Goal: Task Accomplishment & Management: Complete application form

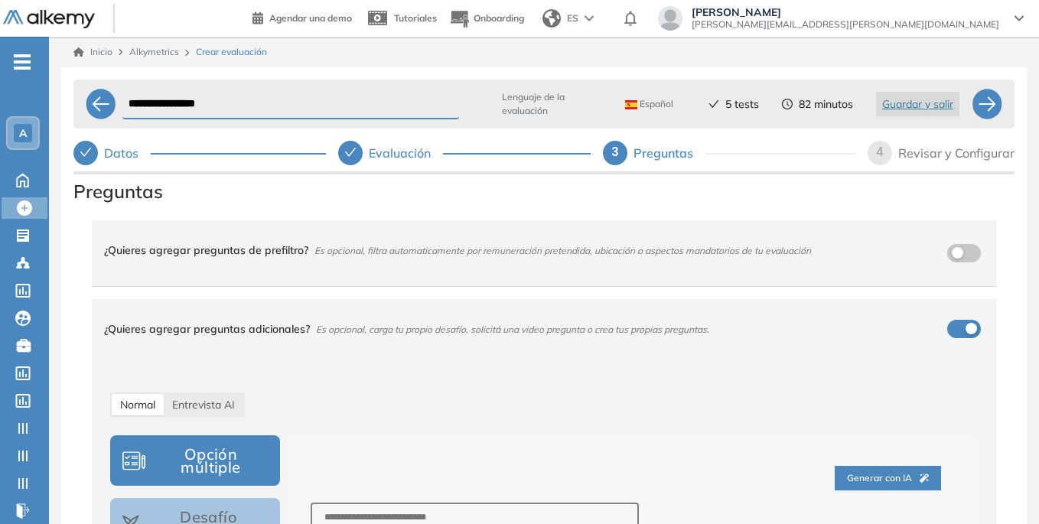
select select "*****"
click at [234, 498] on button "Desafío Asincrónico" at bounding box center [195, 523] width 170 height 51
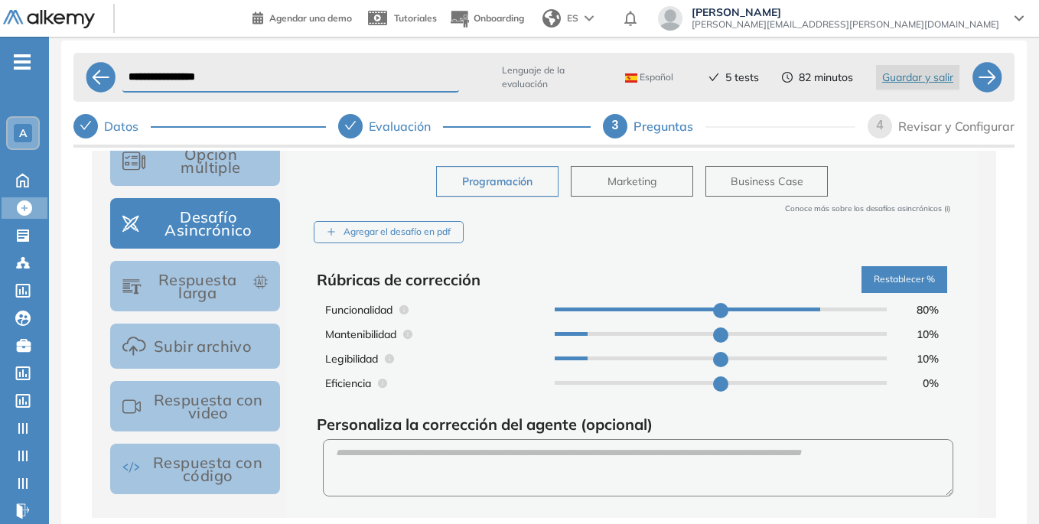
scroll to position [270, 0]
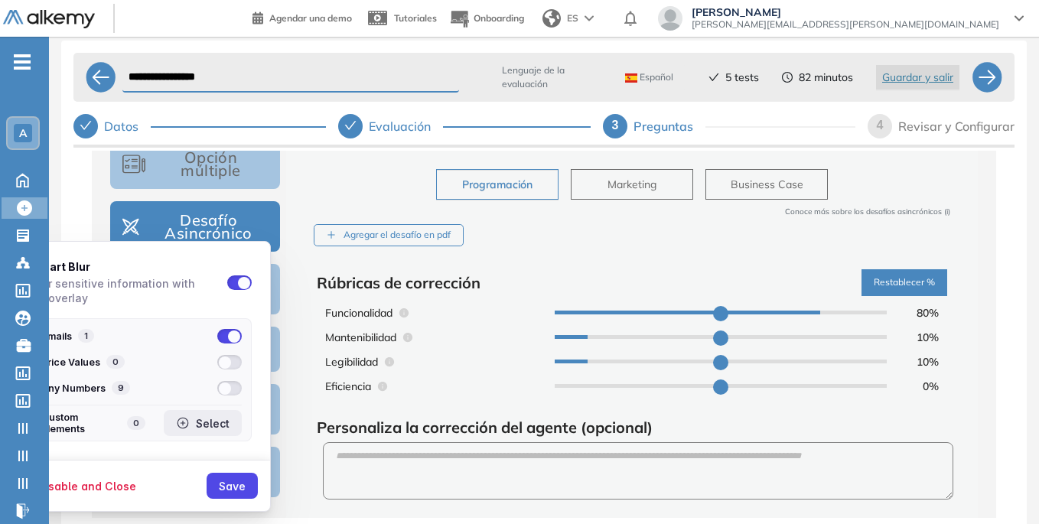
click at [200, 418] on div "Select" at bounding box center [203, 423] width 54 height 14
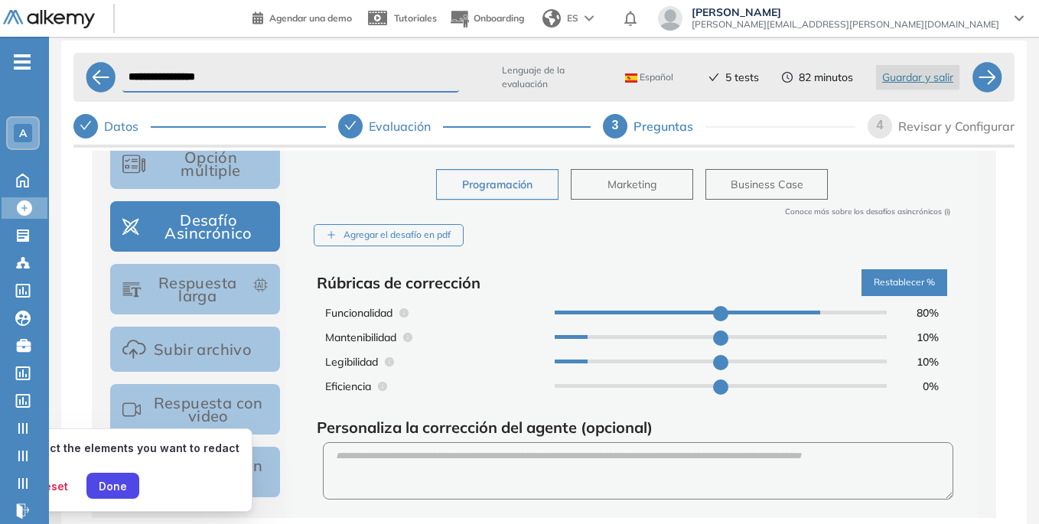
click at [878, 8] on span "[PERSON_NAME]" at bounding box center [846, 12] width 308 height 12
click at [110, 486] on div "Done" at bounding box center [113, 486] width 28 height 13
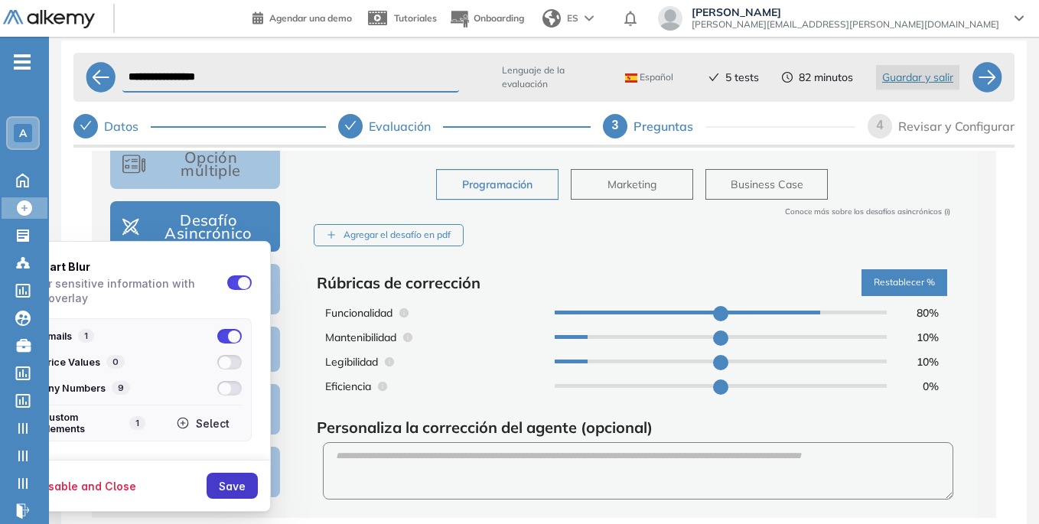
click at [234, 485] on div "Save" at bounding box center [232, 486] width 27 height 13
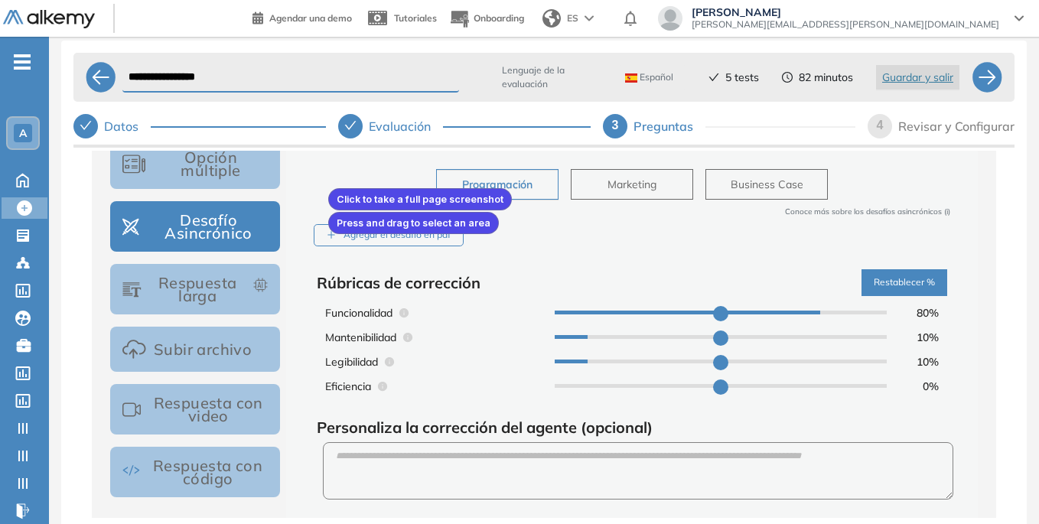
click at [325, 185] on div at bounding box center [519, 262] width 1039 height 524
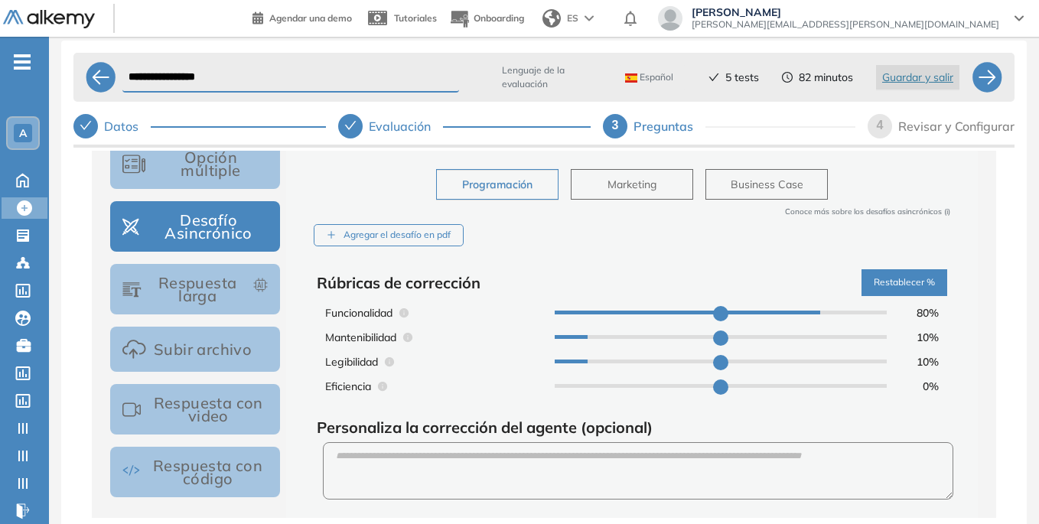
click at [199, 303] on button "Respuesta larga" at bounding box center [195, 289] width 170 height 51
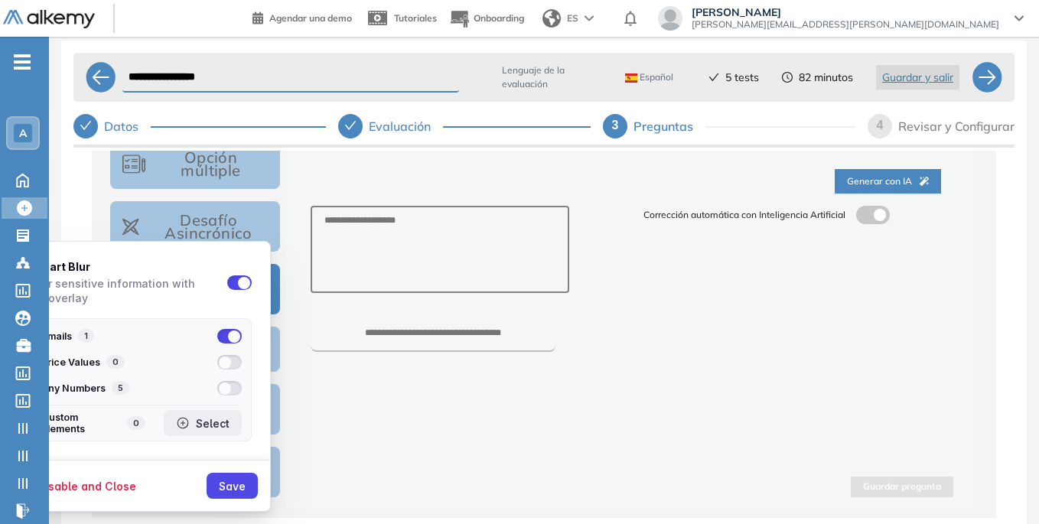
click at [230, 422] on button "Select" at bounding box center [203, 423] width 78 height 26
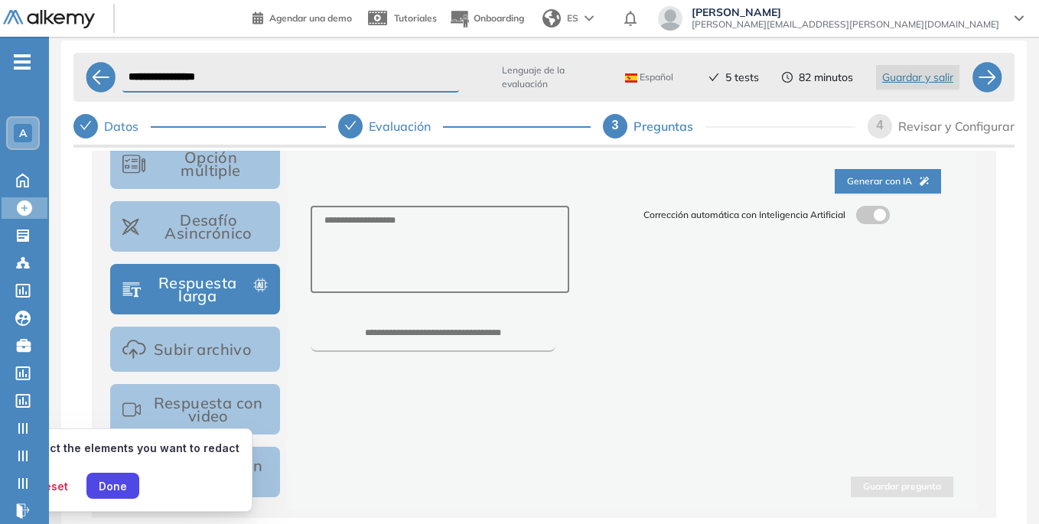
click at [885, 8] on span "[PERSON_NAME]" at bounding box center [846, 12] width 308 height 12
click at [112, 484] on div "Done" at bounding box center [113, 486] width 28 height 13
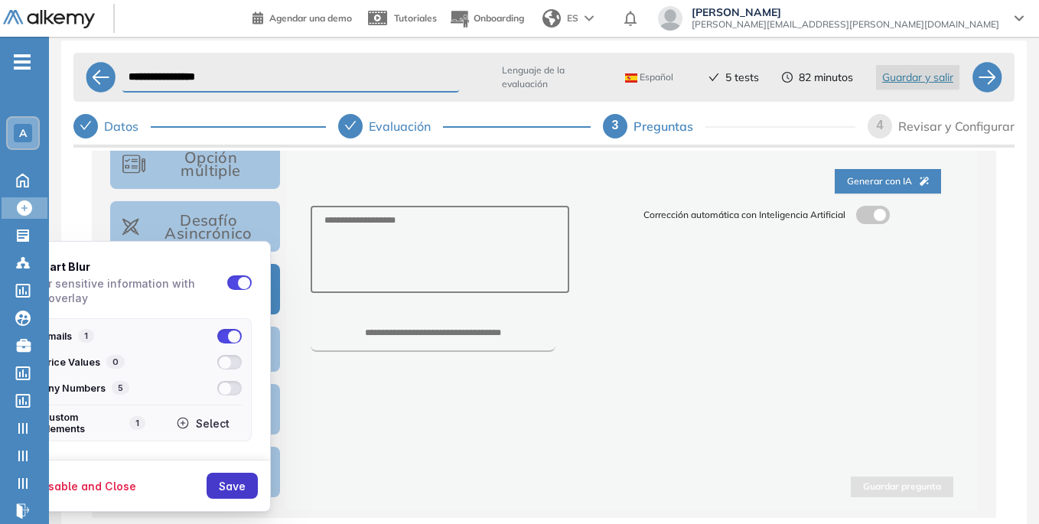
click at [246, 481] on button "Save" at bounding box center [232, 486] width 51 height 26
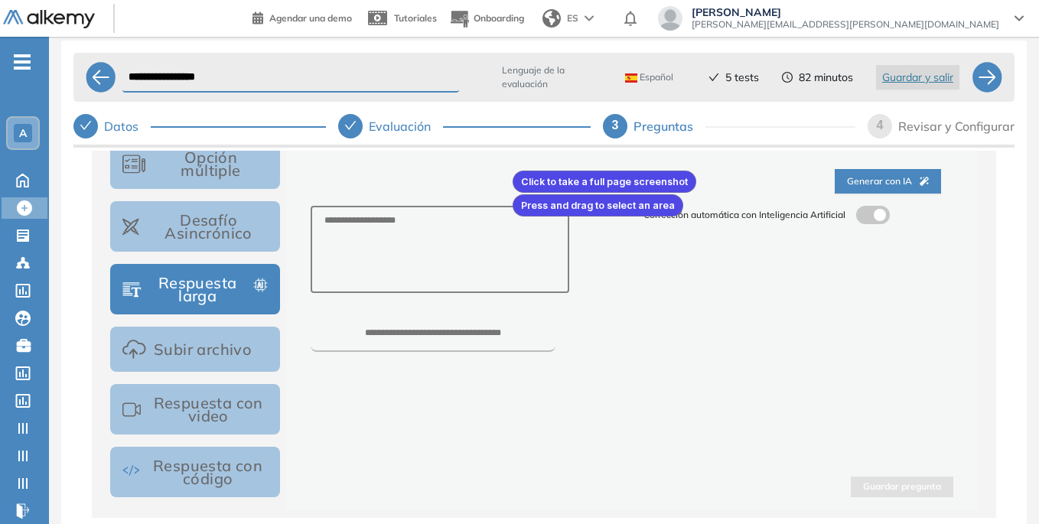
click at [510, 165] on div at bounding box center [519, 262] width 1039 height 524
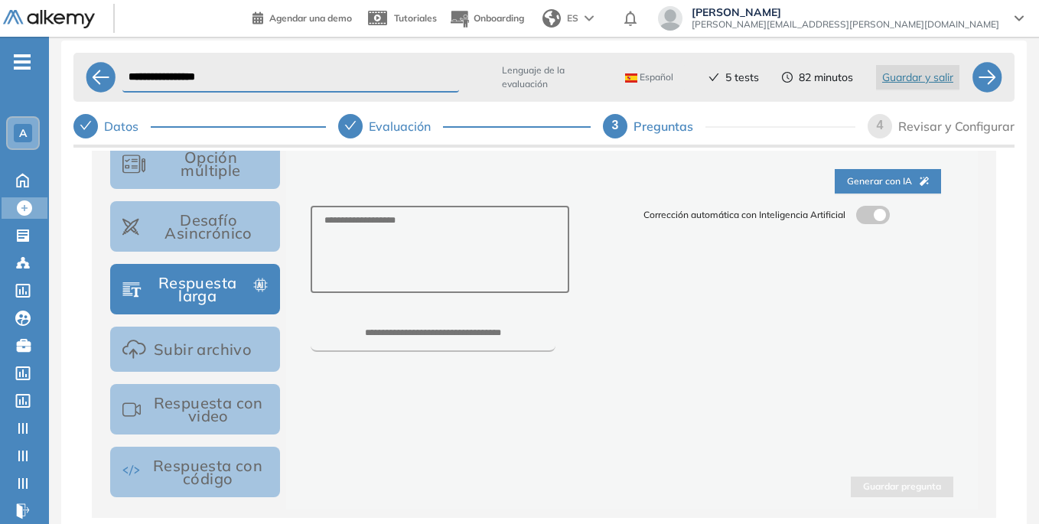
click at [221, 354] on button "Subir archivo" at bounding box center [195, 349] width 170 height 45
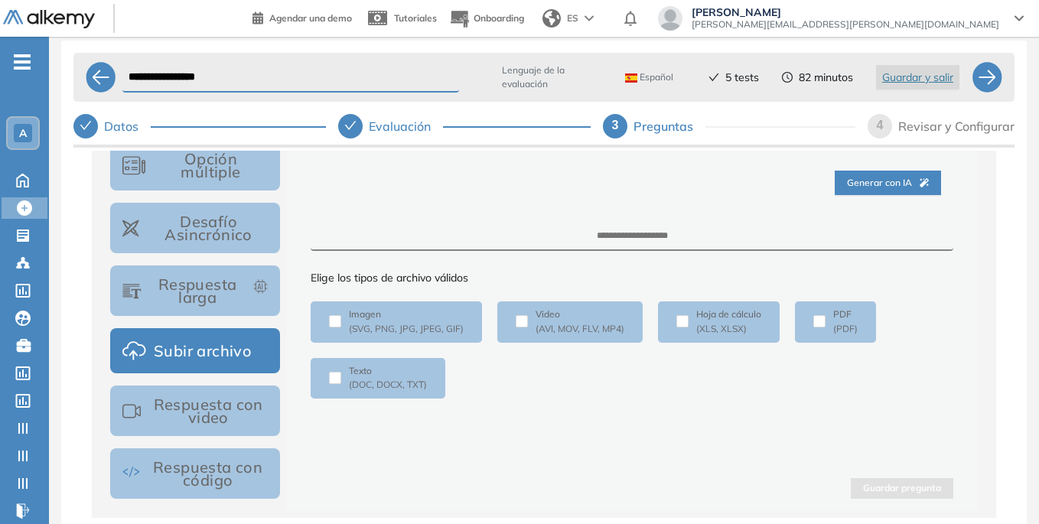
scroll to position [271, 0]
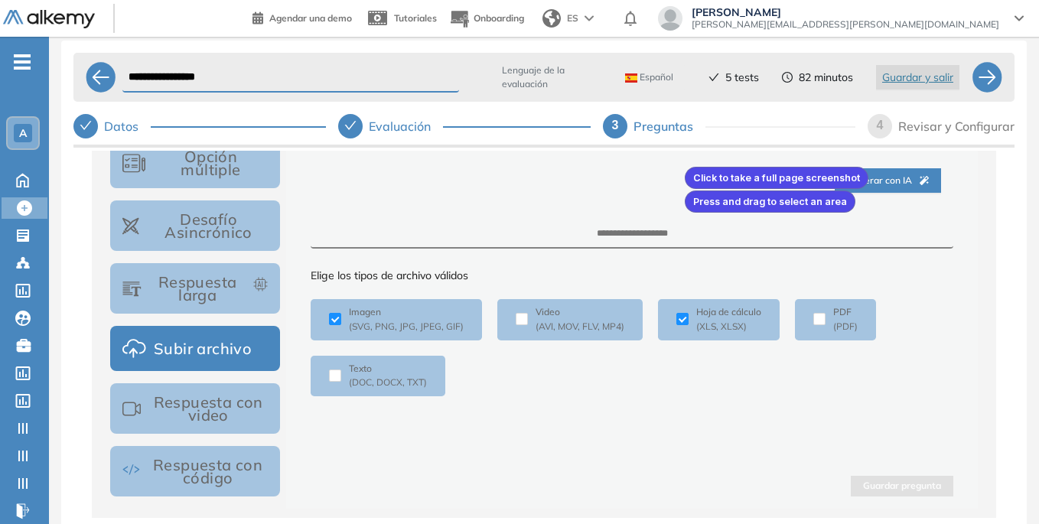
click at [682, 164] on div at bounding box center [519, 262] width 1039 height 524
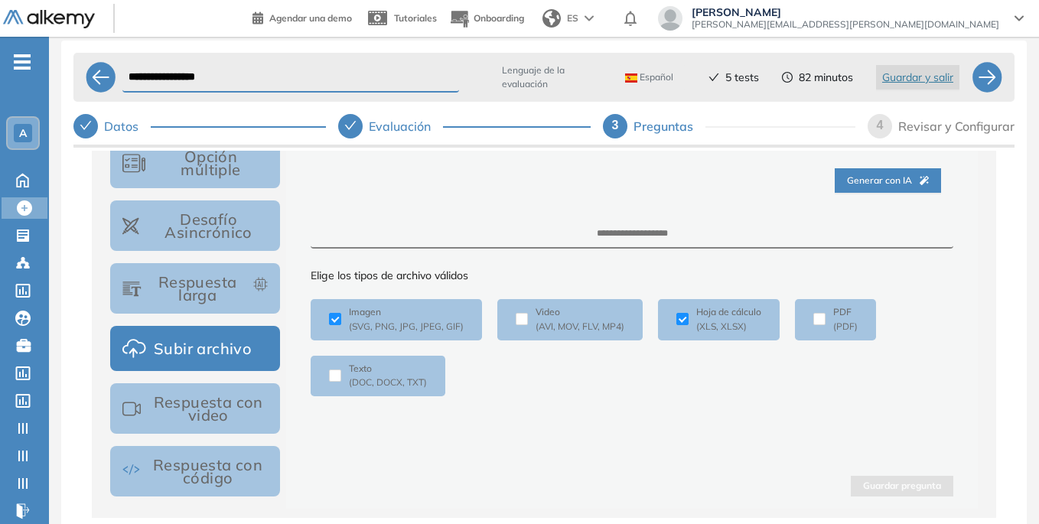
scroll to position [274, 0]
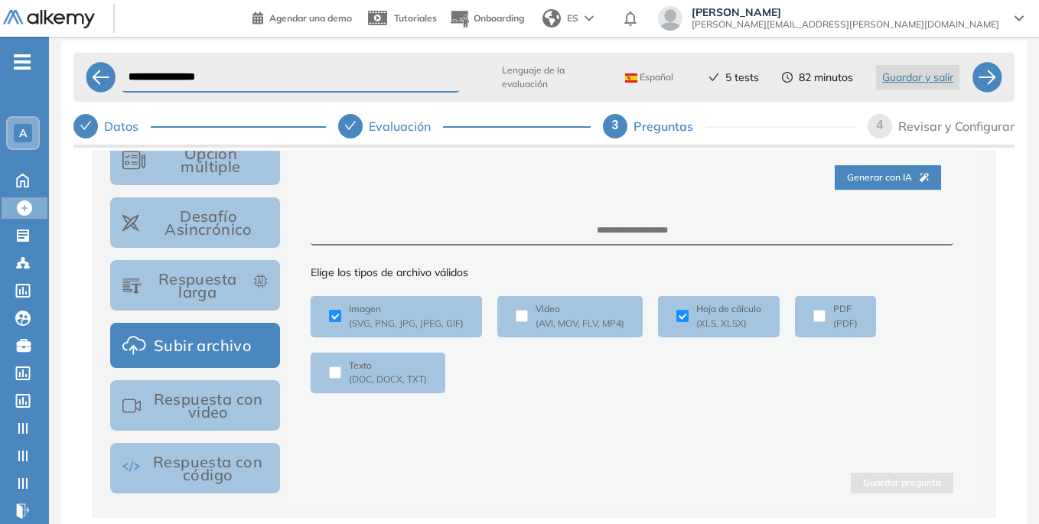
click at [246, 410] on button "Respuesta con video" at bounding box center [195, 405] width 170 height 51
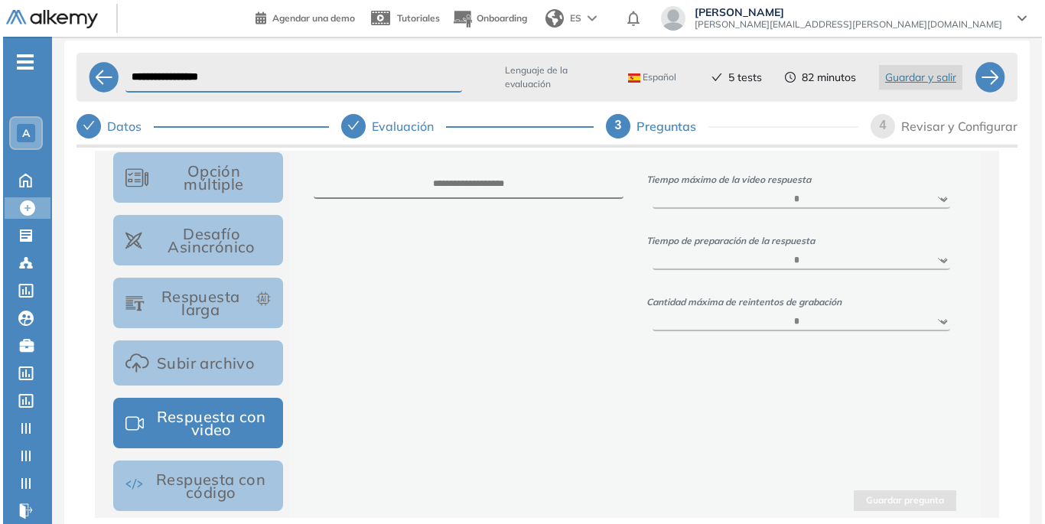
scroll to position [262, 0]
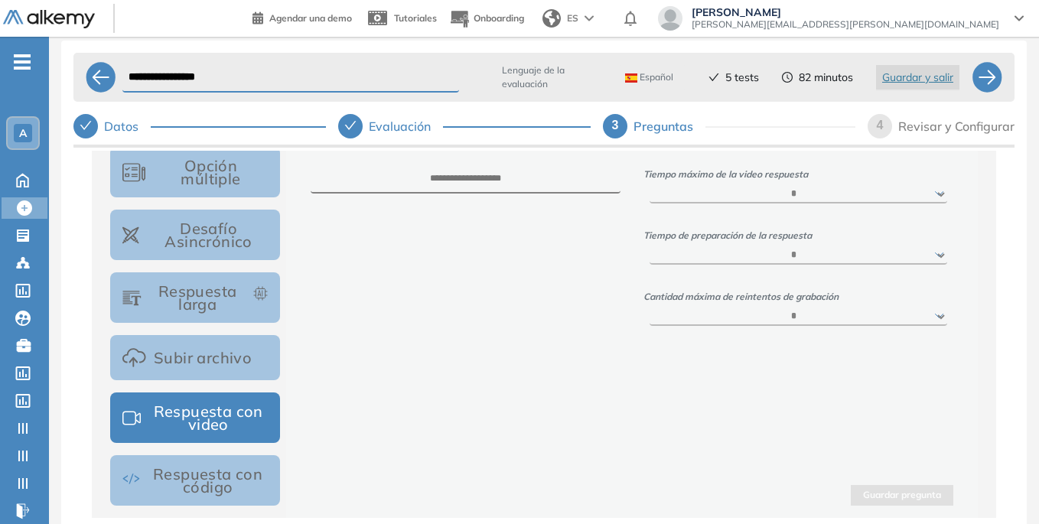
click at [887, 187] on select "****** ***** ***** ***** ***** *****" at bounding box center [799, 194] width 298 height 18
select select "**"
click at [650, 185] on select "****** ***** ***** ***** ***** *****" at bounding box center [799, 194] width 298 height 18
click at [803, 251] on select "***** ****** ****** *****" at bounding box center [799, 255] width 298 height 18
select select "**"
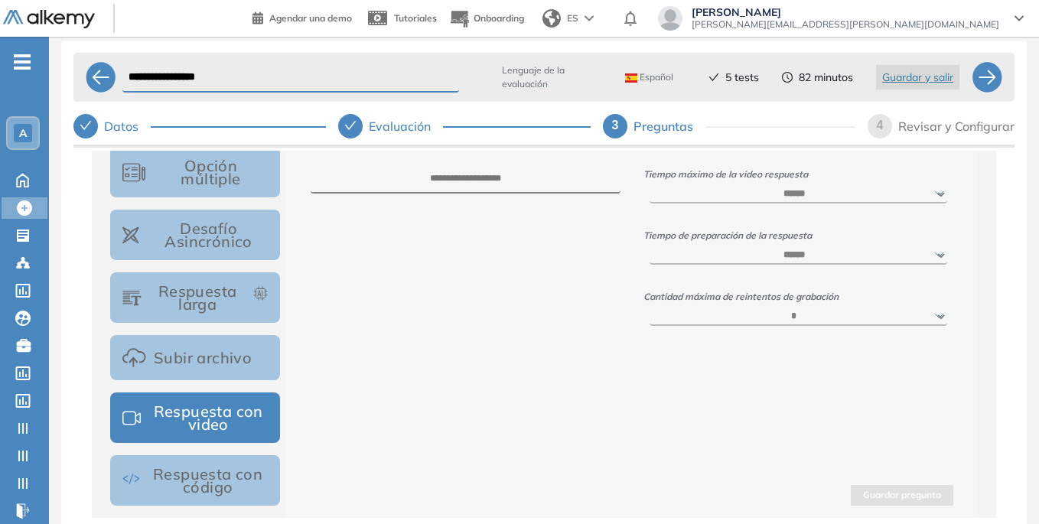
click at [650, 249] on select "***** ****** ****** *****" at bounding box center [799, 255] width 298 height 18
click at [813, 326] on select "* * * * *" at bounding box center [799, 317] width 298 height 18
select select "*"
click at [650, 314] on select "* * * * *" at bounding box center [799, 317] width 298 height 18
click at [459, 175] on textarea at bounding box center [466, 179] width 310 height 28
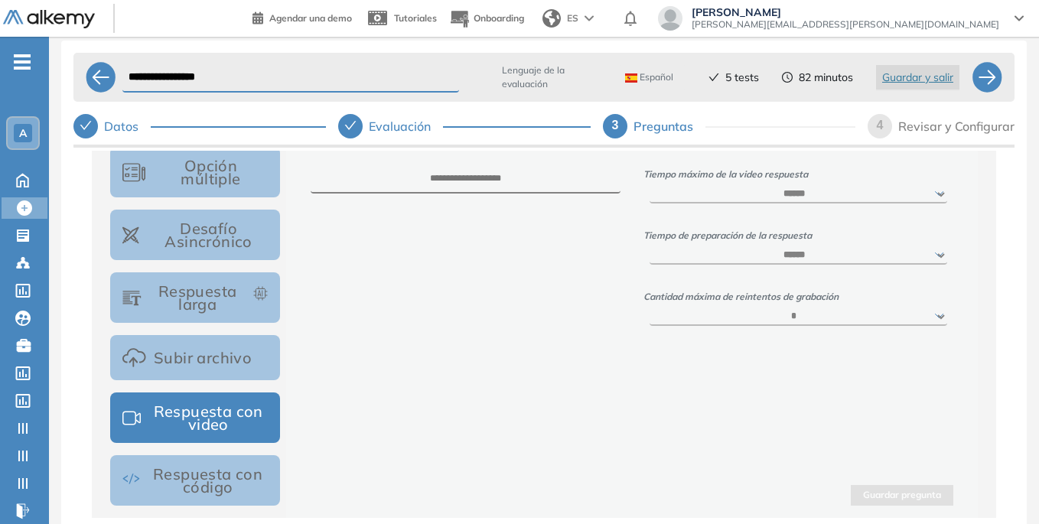
click at [967, 371] on div "Tiempo máximo de la video respuesta ****** ***** ***** ***** ***** ***** Tiempo…" at bounding box center [632, 332] width 692 height 371
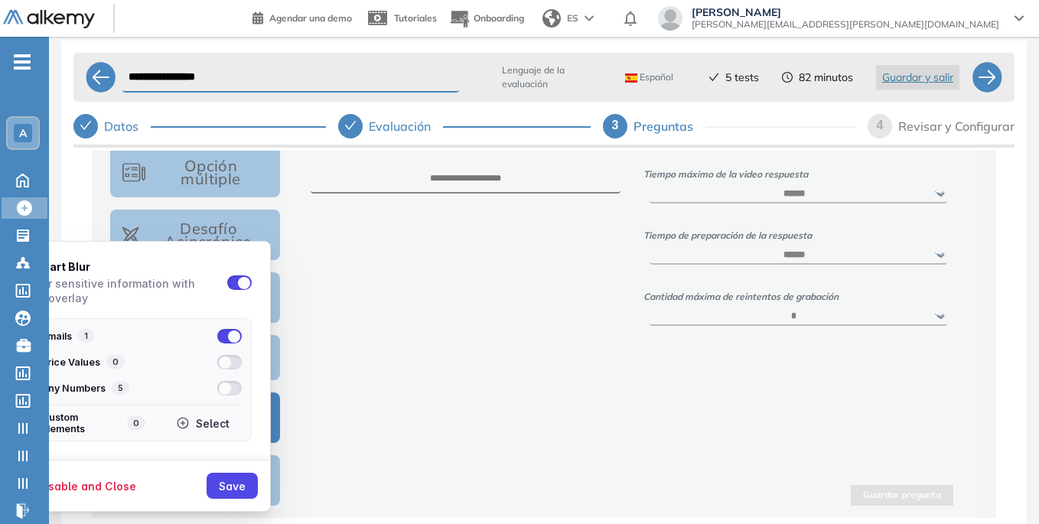
click at [215, 422] on div "Select" at bounding box center [213, 423] width 34 height 13
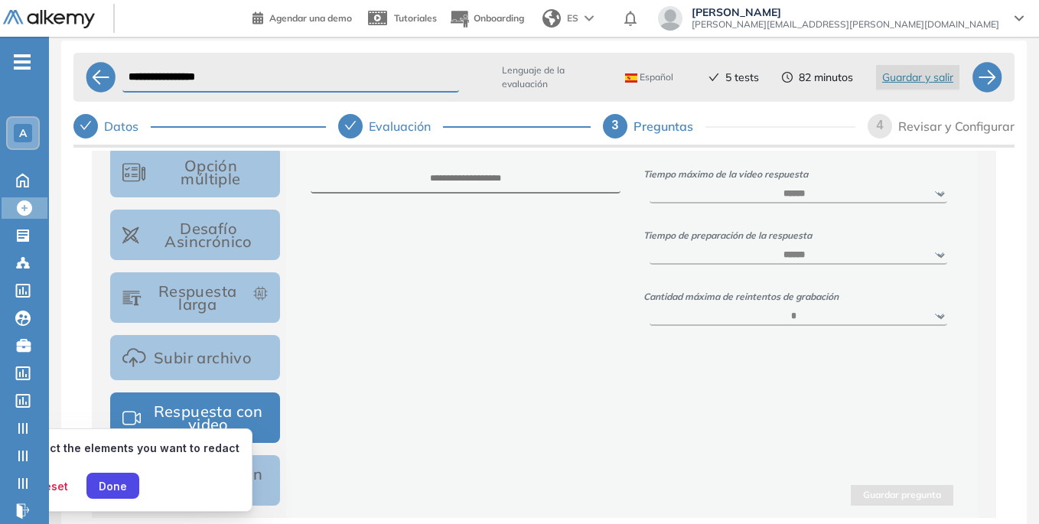
click at [863, 12] on span "[PERSON_NAME]" at bounding box center [846, 12] width 308 height 12
click at [111, 482] on div "Done" at bounding box center [113, 486] width 28 height 13
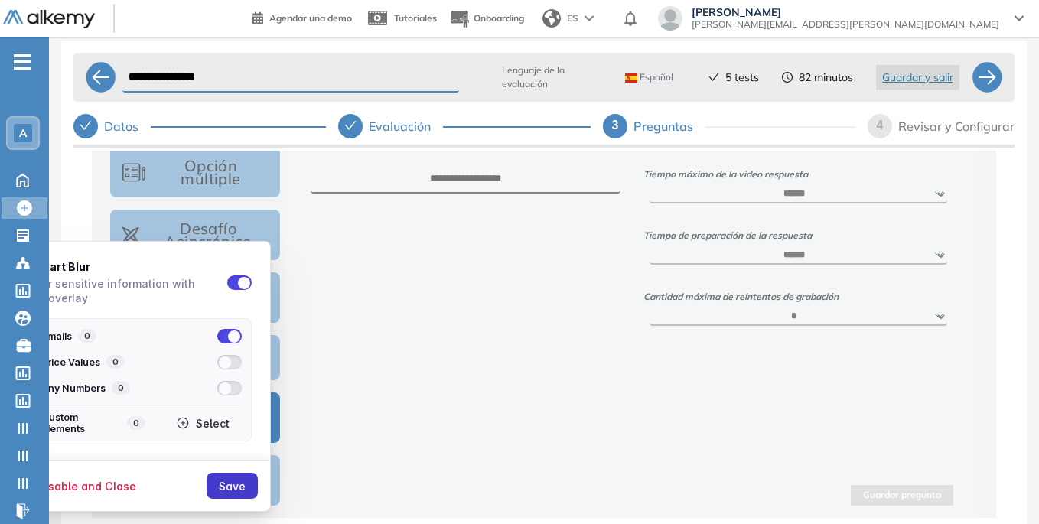
click at [222, 490] on button "Save" at bounding box center [232, 486] width 51 height 26
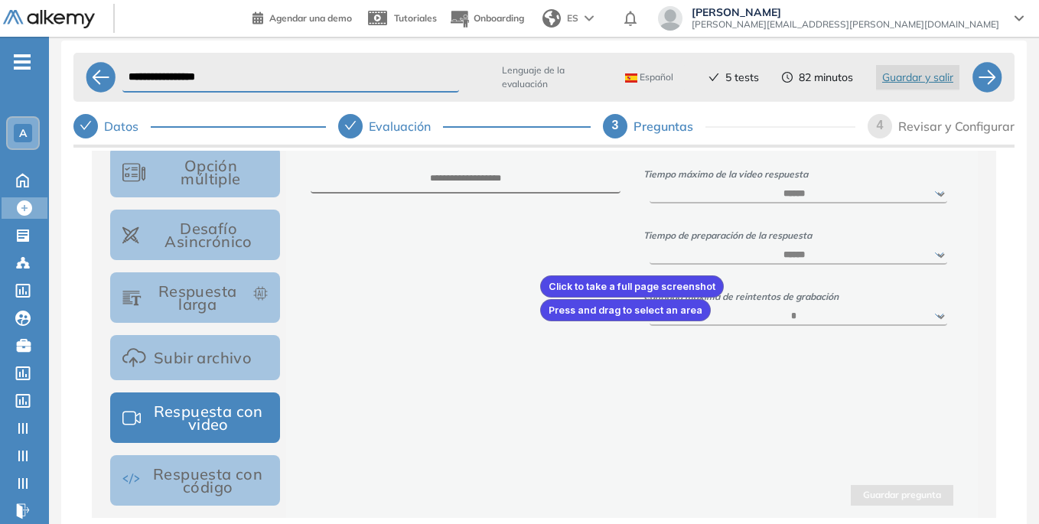
click at [536, 274] on div at bounding box center [519, 262] width 1039 height 524
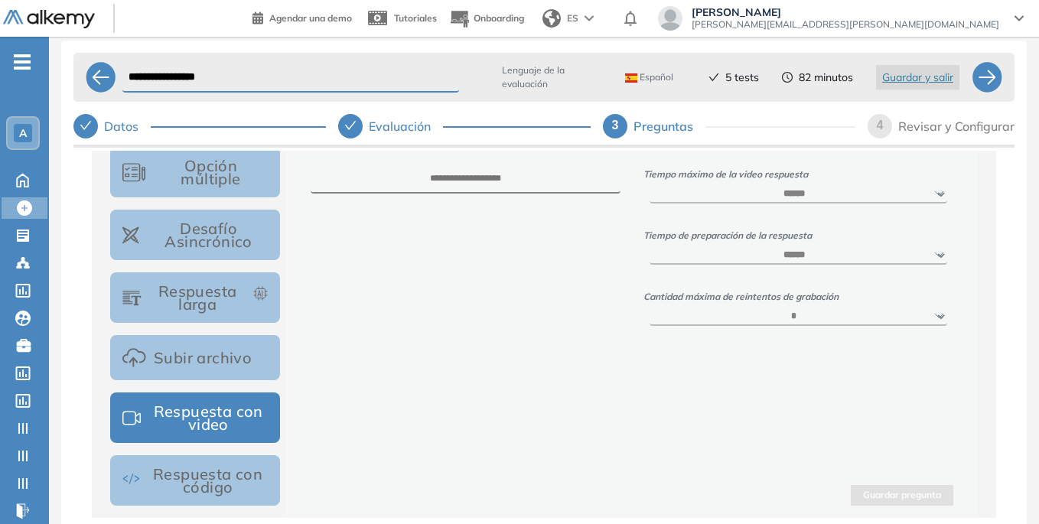
click at [237, 468] on button "Respuesta con código" at bounding box center [195, 480] width 170 height 51
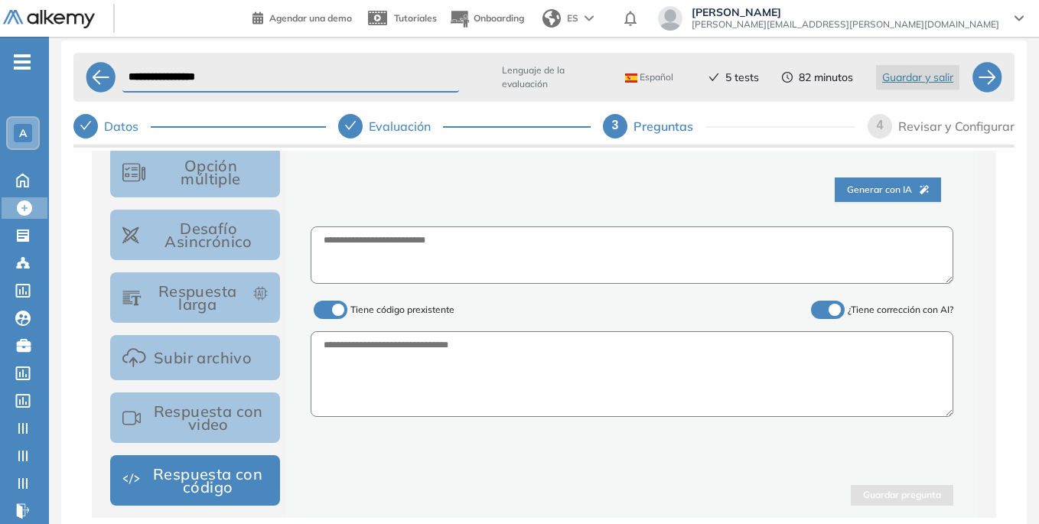
click at [891, 191] on span "Generar con IA" at bounding box center [888, 190] width 82 height 15
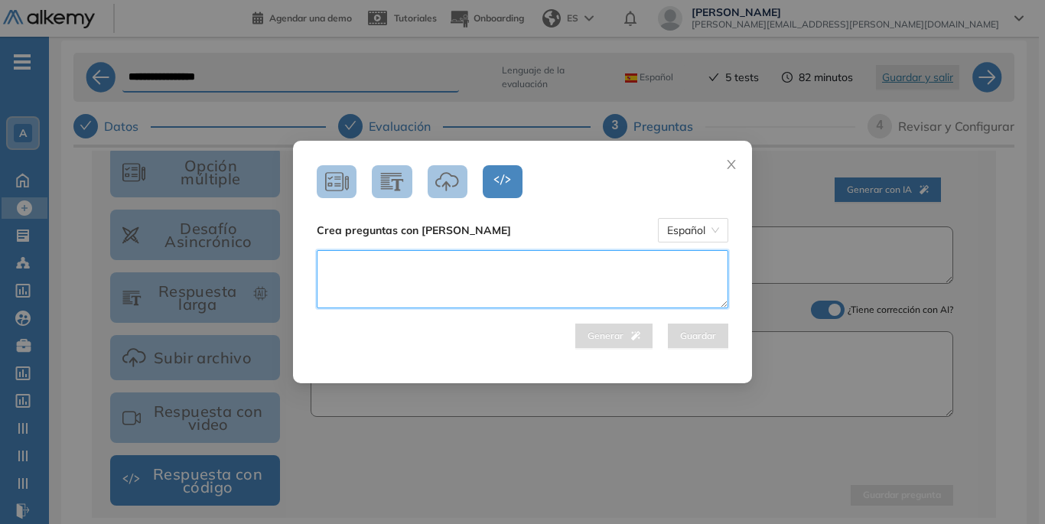
click at [417, 282] on textarea at bounding box center [523, 279] width 412 height 58
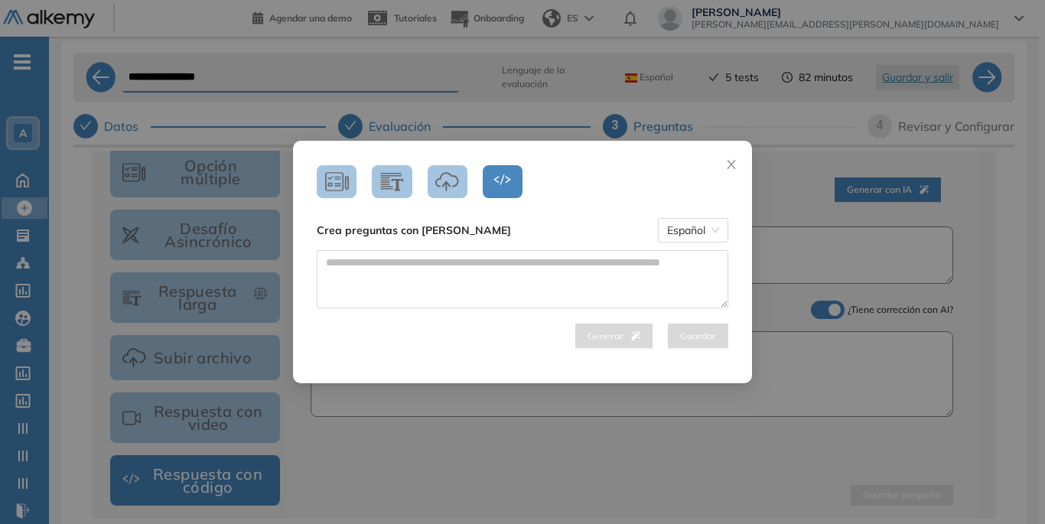
click at [586, 191] on div "Crea preguntas con IA Español Generar Guardar" at bounding box center [522, 254] width 435 height 203
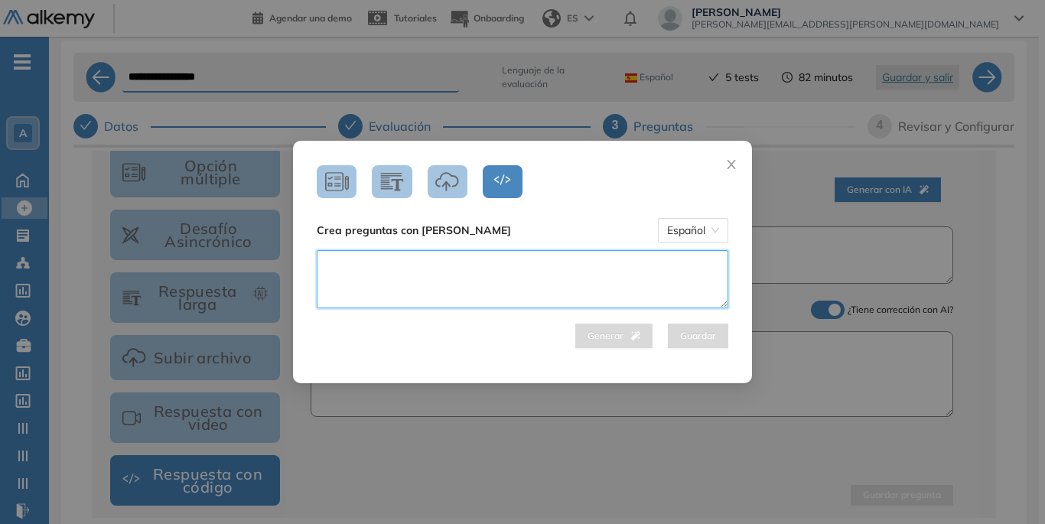
click at [443, 269] on textarea at bounding box center [523, 279] width 412 height 58
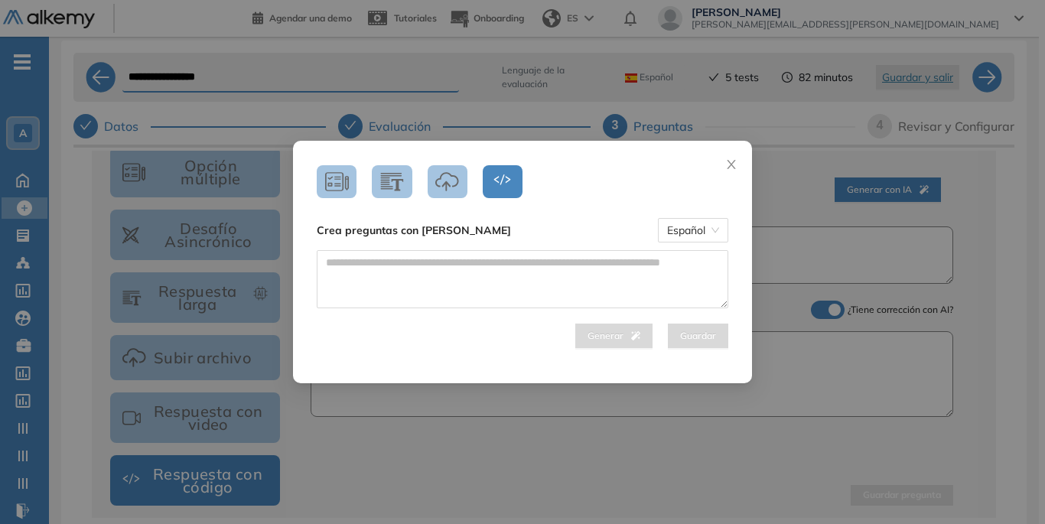
click at [588, 181] on div "Crea preguntas con IA Español Generar Guardar" at bounding box center [522, 254] width 435 height 203
click at [730, 161] on icon "close" at bounding box center [731, 164] width 12 height 12
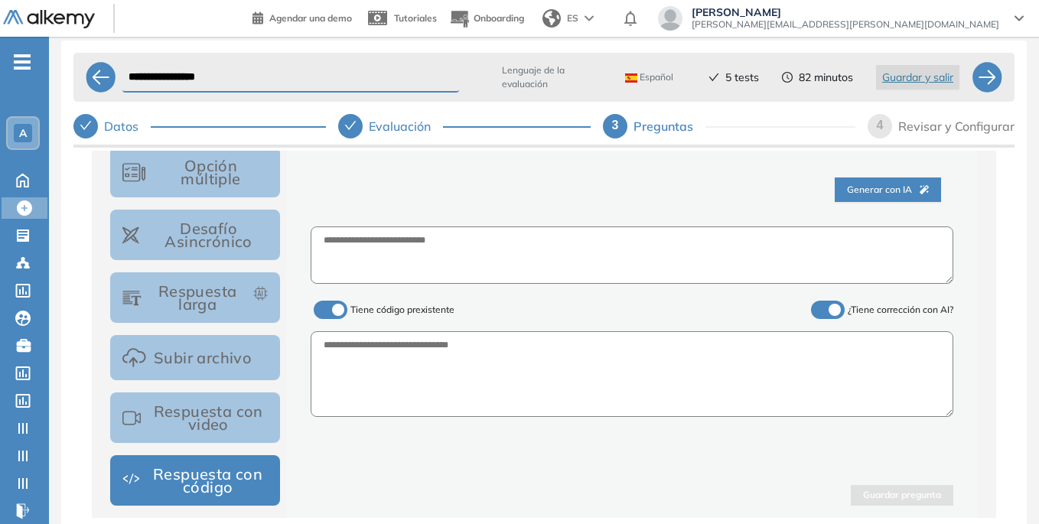
click at [864, 184] on span "Generar con IA" at bounding box center [888, 190] width 82 height 15
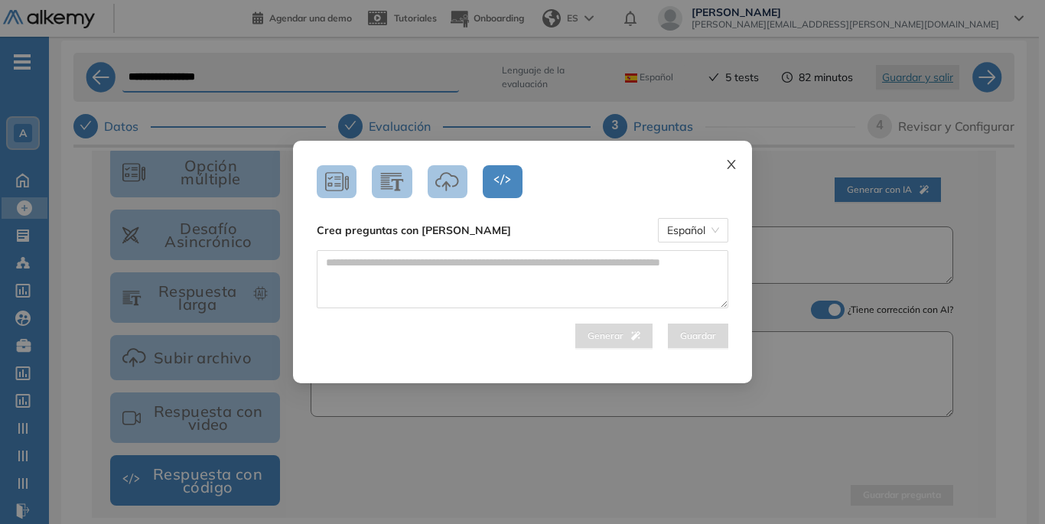
click at [726, 168] on icon "close" at bounding box center [731, 164] width 12 height 12
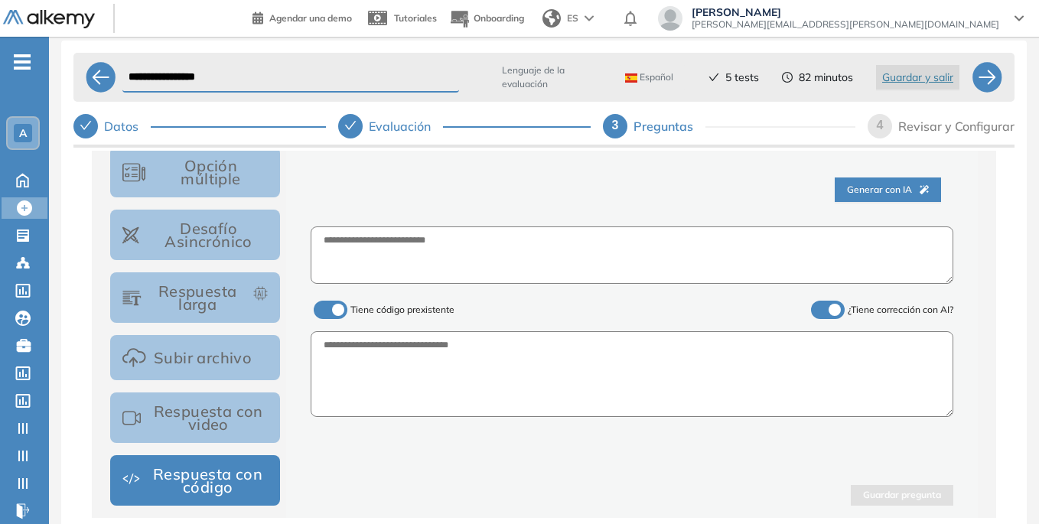
click at [858, 191] on span "Generar con IA" at bounding box center [888, 190] width 82 height 15
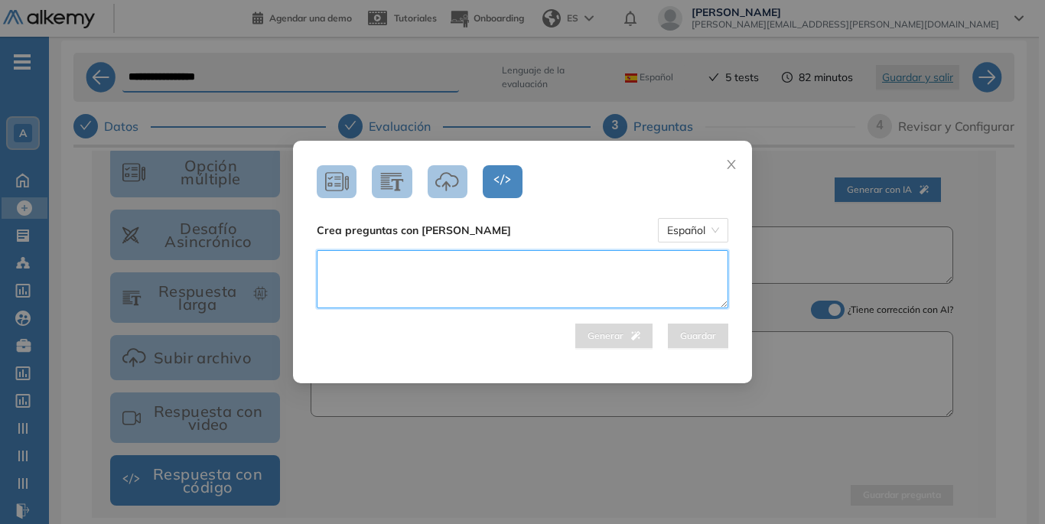
click at [436, 270] on textarea at bounding box center [523, 279] width 412 height 58
type textarea "*"
type textarea "**********"
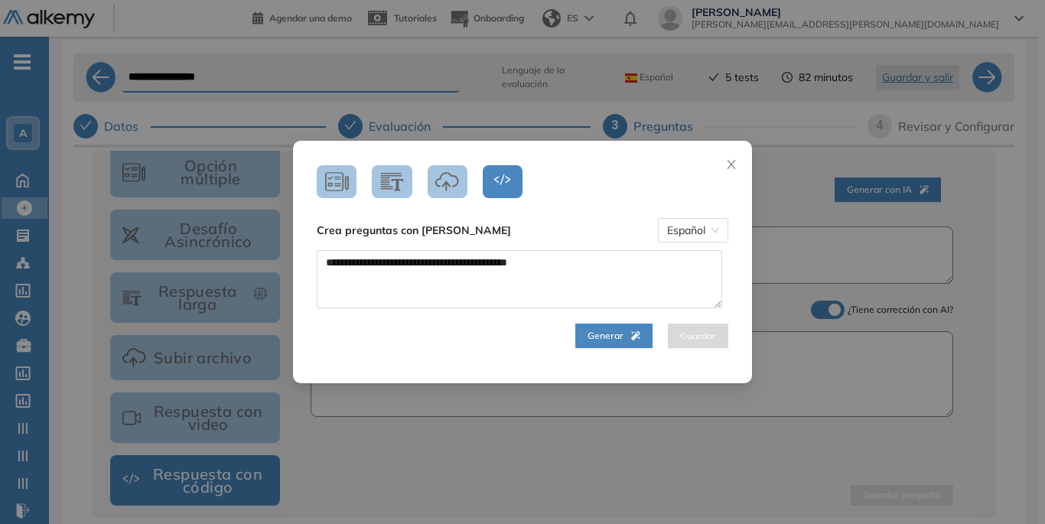
click at [618, 339] on span "Generar" at bounding box center [614, 336] width 53 height 15
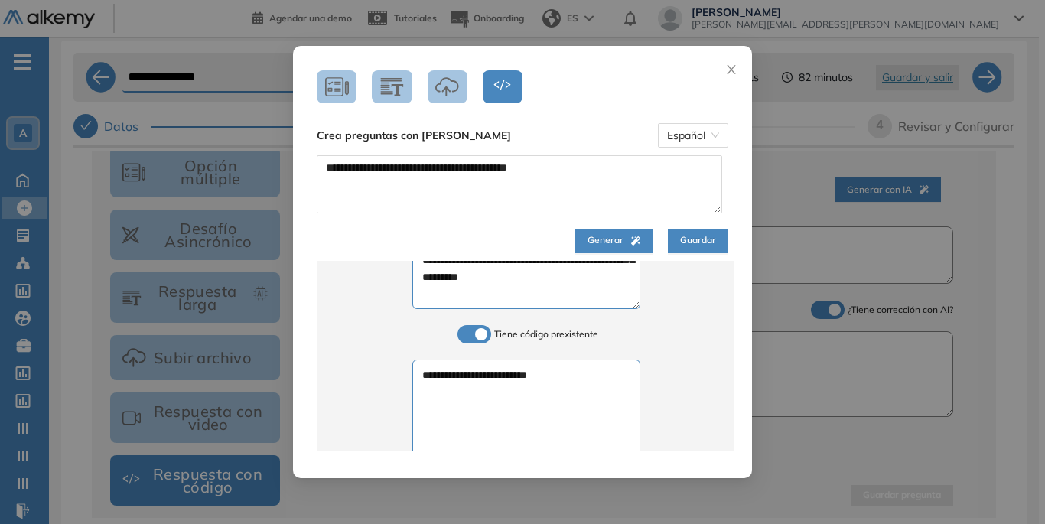
scroll to position [0, 0]
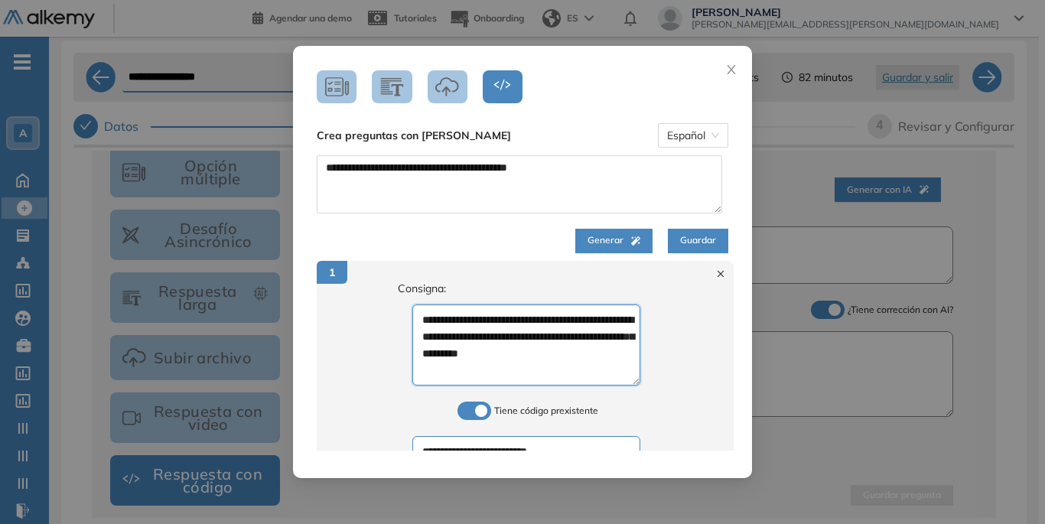
click at [511, 334] on textarea "**********" at bounding box center [526, 345] width 229 height 81
click at [512, 334] on textarea "**********" at bounding box center [526, 345] width 229 height 81
click at [653, 341] on div "**********" at bounding box center [526, 407] width 295 height 254
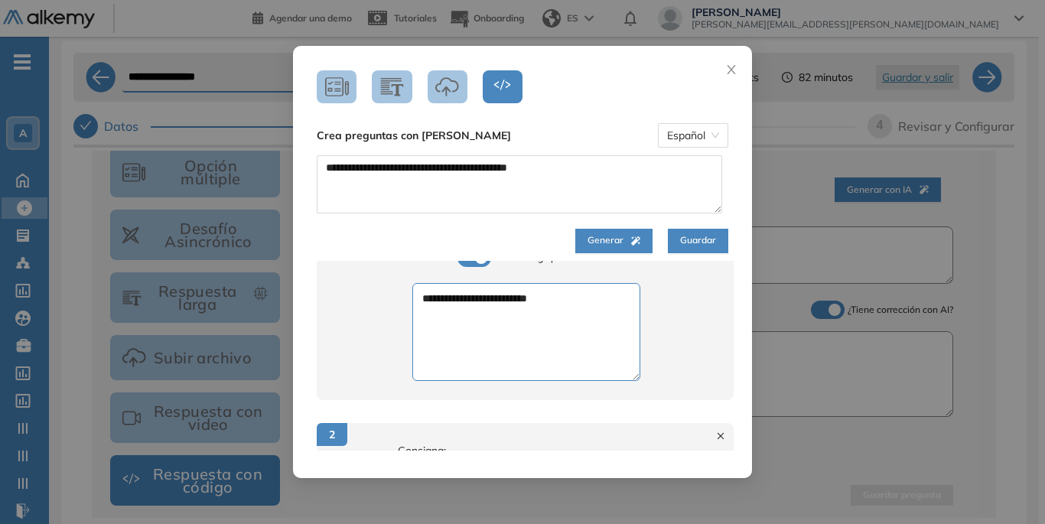
scroll to position [77, 0]
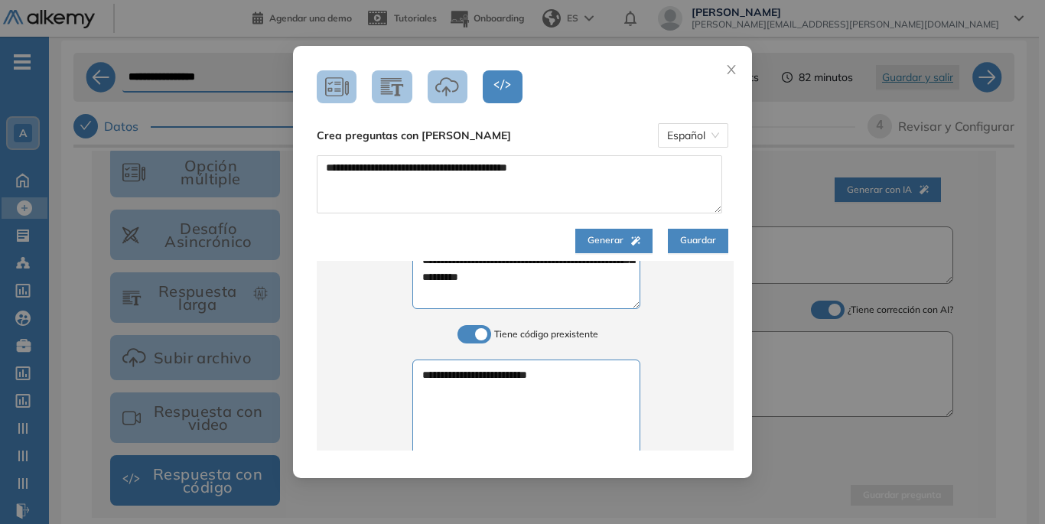
click at [470, 337] on span at bounding box center [464, 331] width 12 height 12
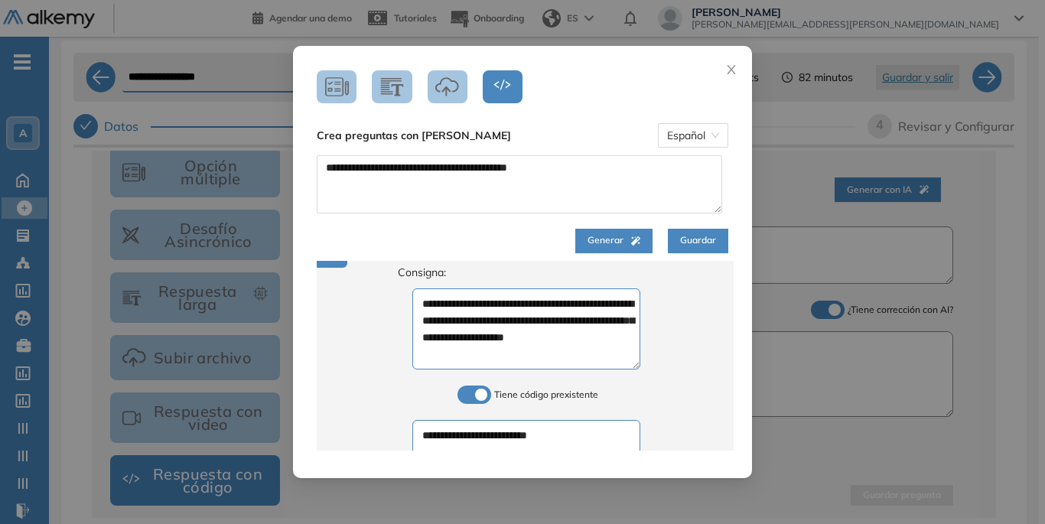
scroll to position [306, 0]
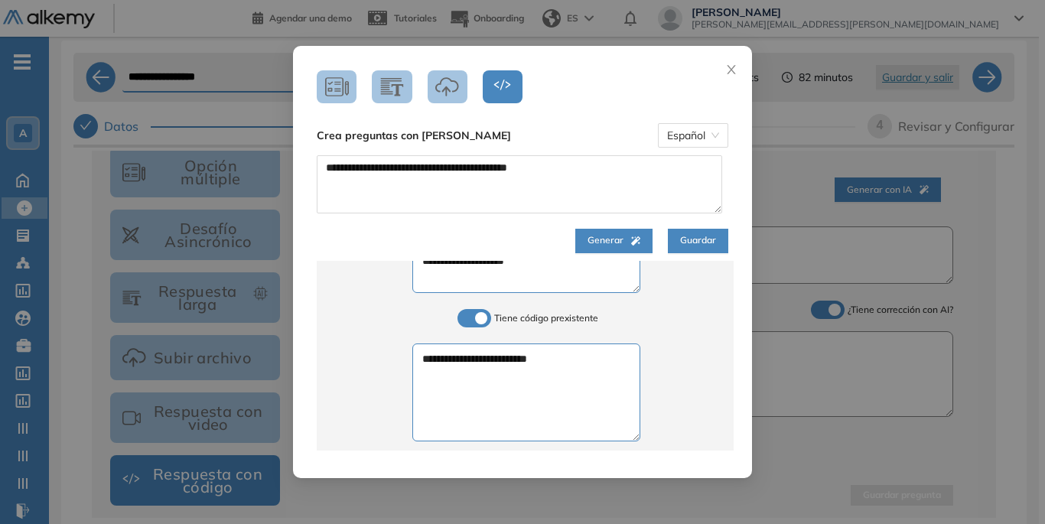
click at [470, 318] on span at bounding box center [464, 315] width 12 height 12
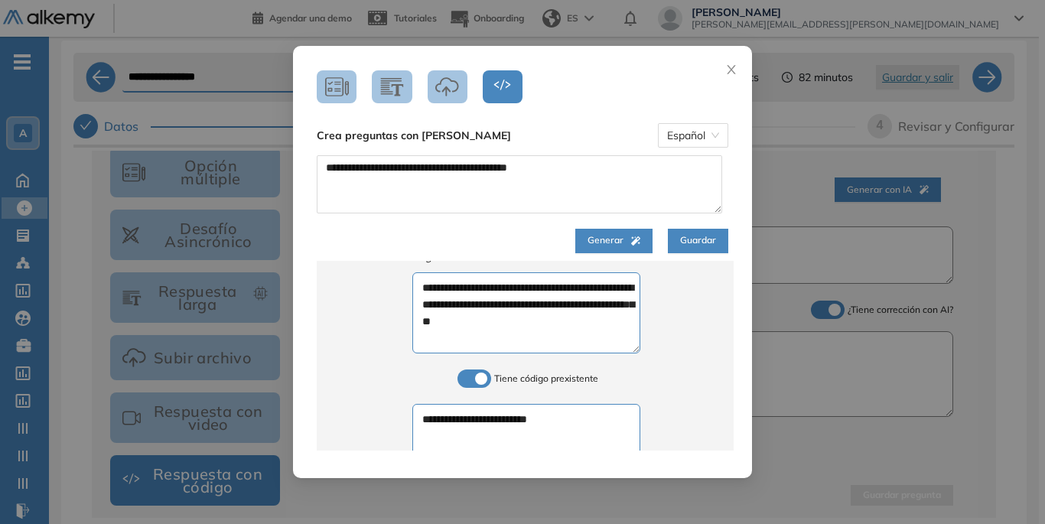
click at [470, 382] on span at bounding box center [464, 376] width 12 height 12
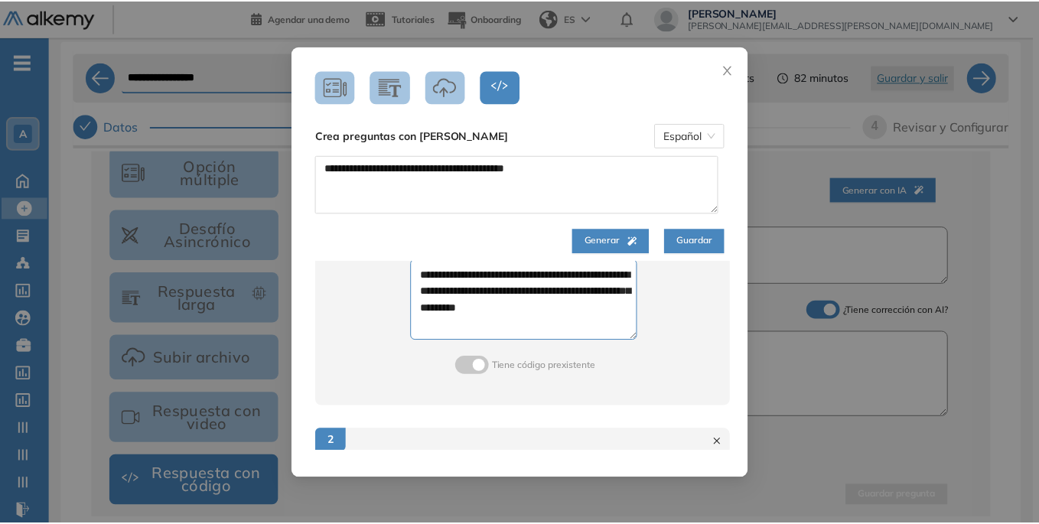
scroll to position [0, 0]
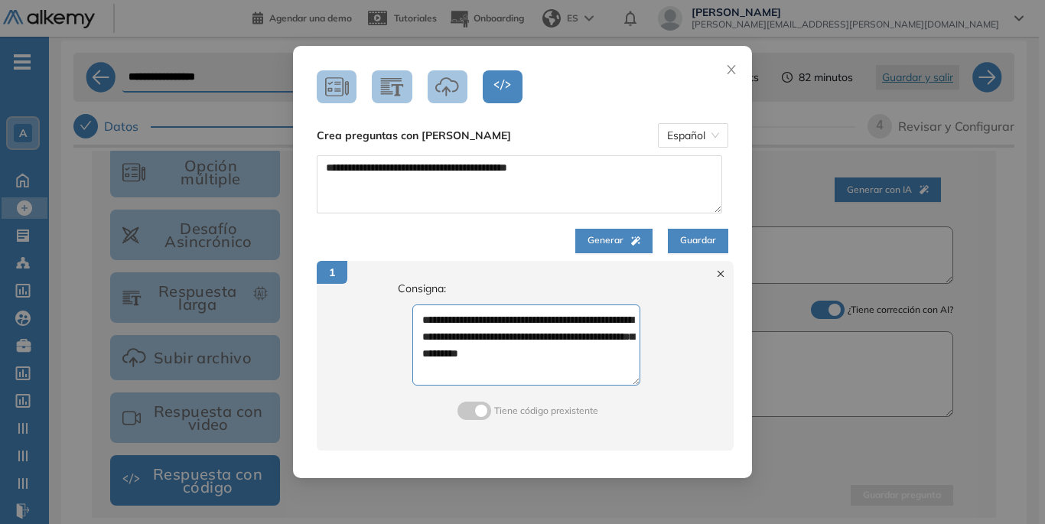
click at [709, 239] on span "Guardar" at bounding box center [698, 240] width 36 height 15
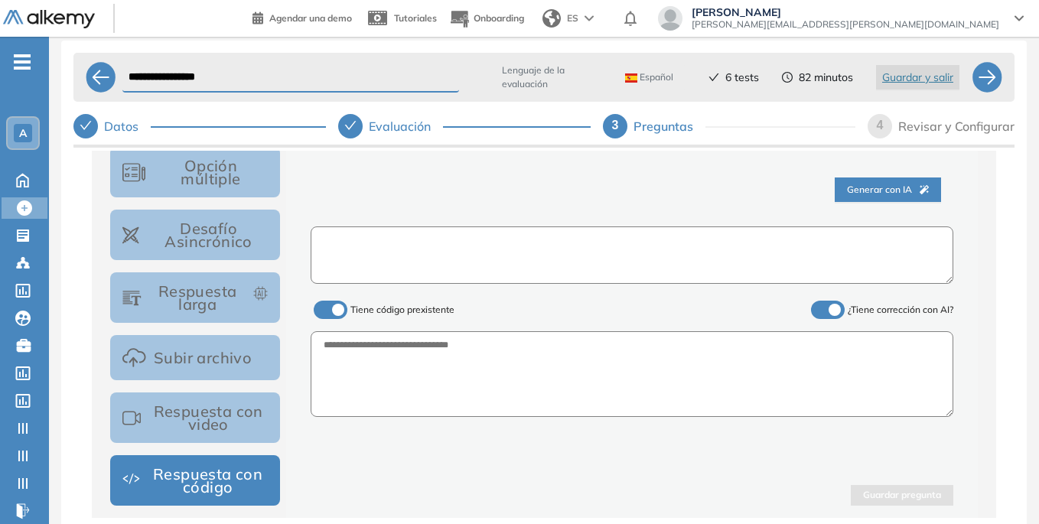
click at [395, 249] on textarea at bounding box center [632, 254] width 643 height 57
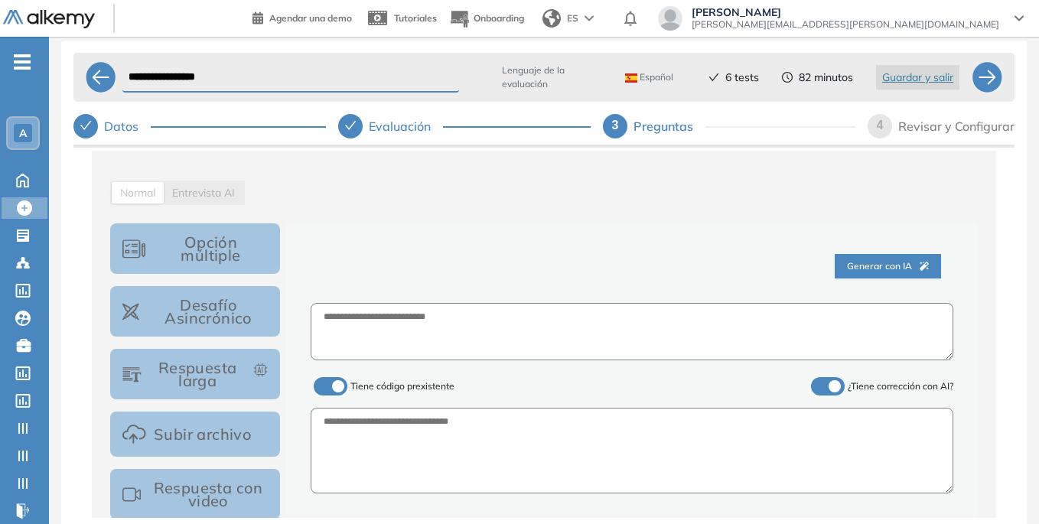
click at [847, 269] on span "Generar con IA" at bounding box center [888, 266] width 82 height 15
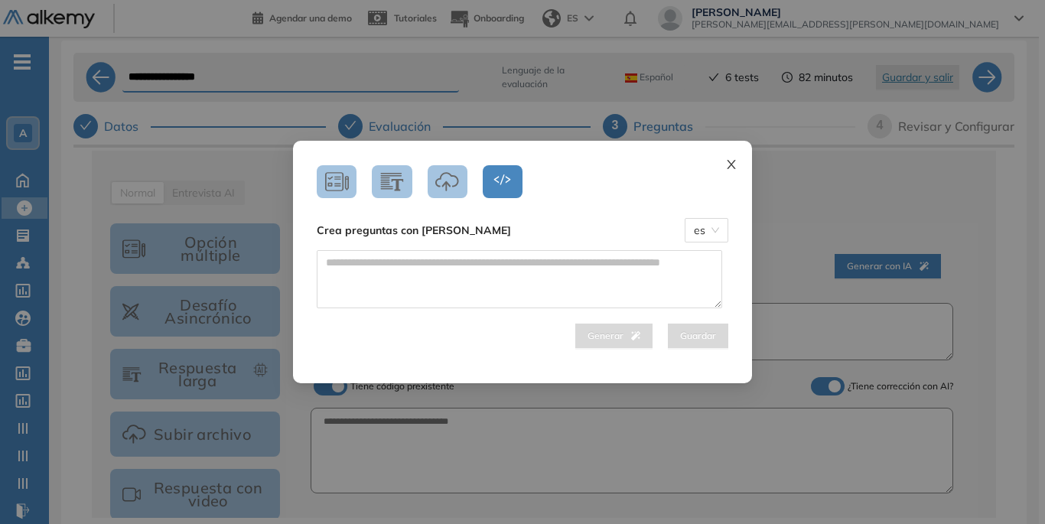
click at [725, 167] on icon "close" at bounding box center [731, 164] width 12 height 12
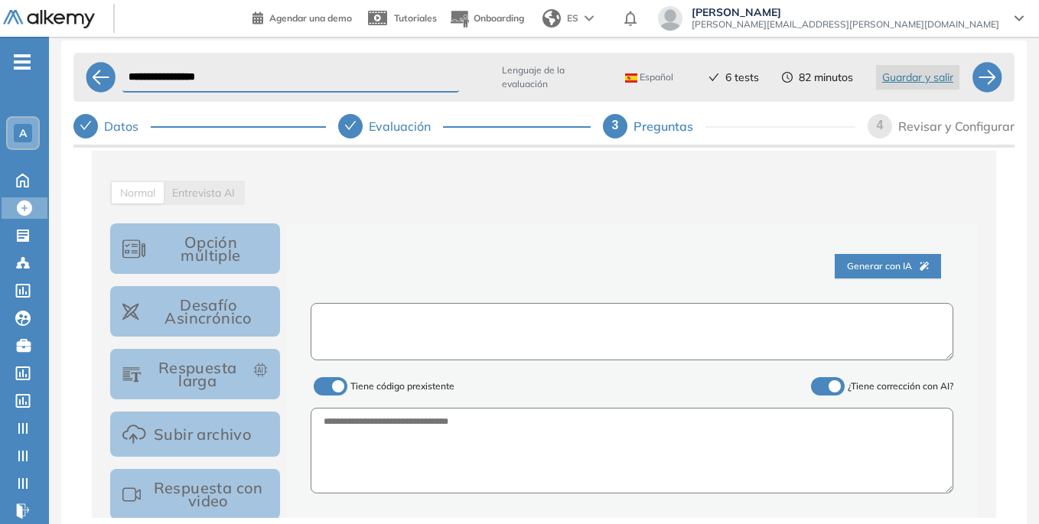
click at [480, 339] on textarea at bounding box center [632, 331] width 643 height 57
paste textarea "**********"
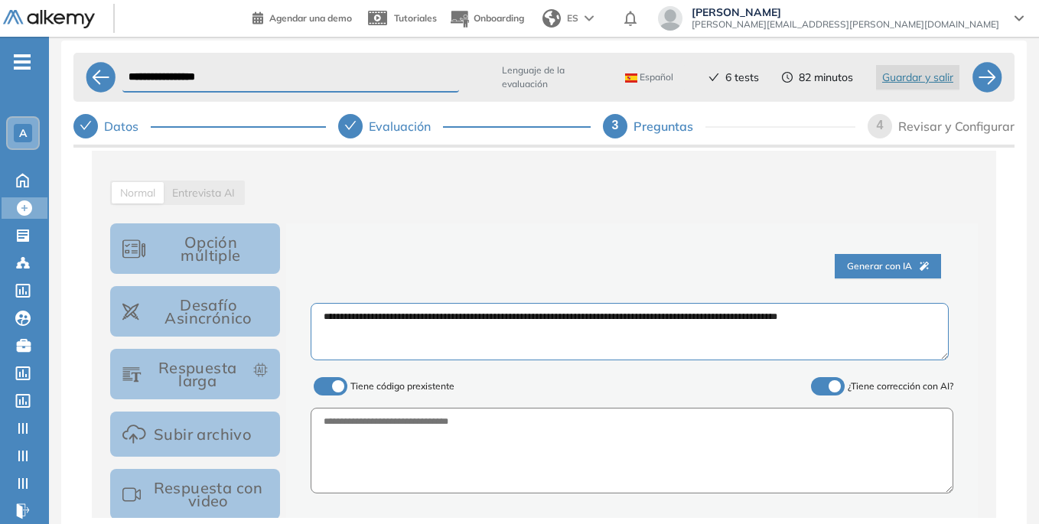
type textarea "**********"
click at [324, 386] on span at bounding box center [320, 383] width 12 height 12
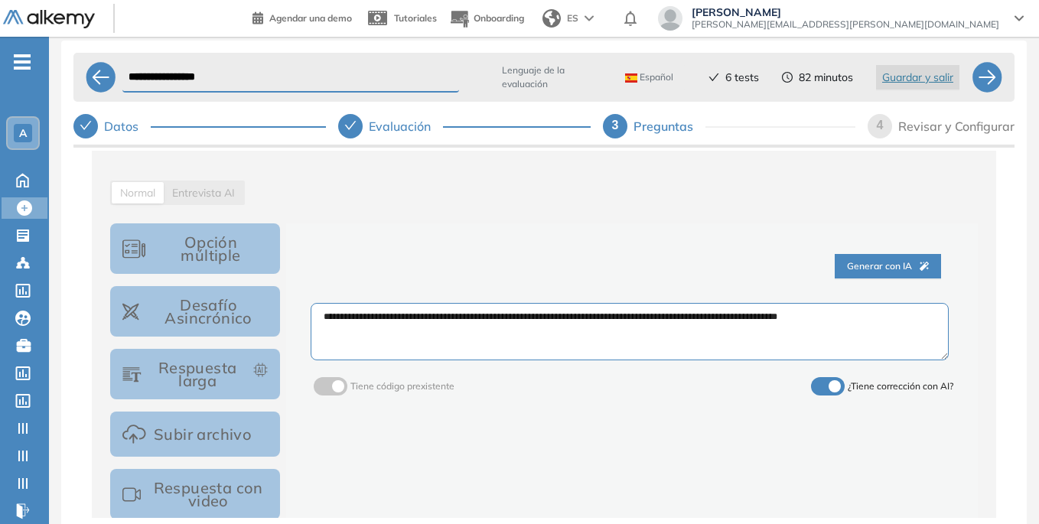
click at [327, 398] on div "Tiene código prexistente ¿Tiene corrección con AI?" at bounding box center [632, 386] width 643 height 43
click at [334, 393] on label at bounding box center [331, 386] width 34 height 18
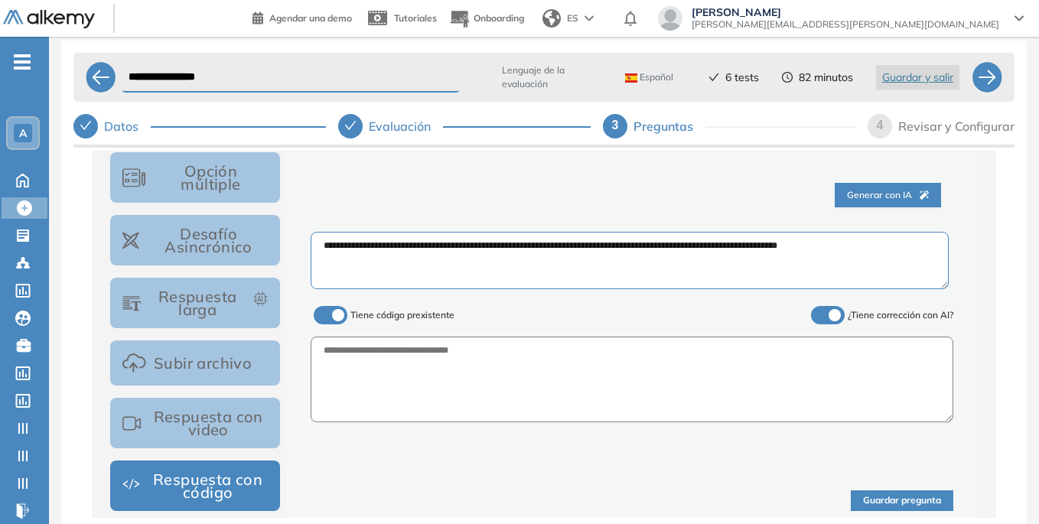
scroll to position [259, 0]
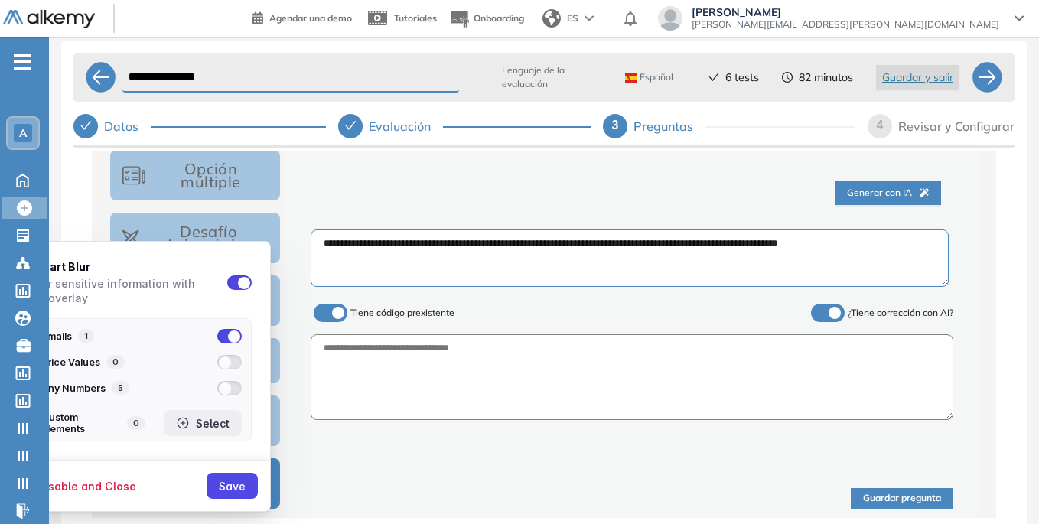
click at [222, 428] on div "Select" at bounding box center [213, 423] width 34 height 13
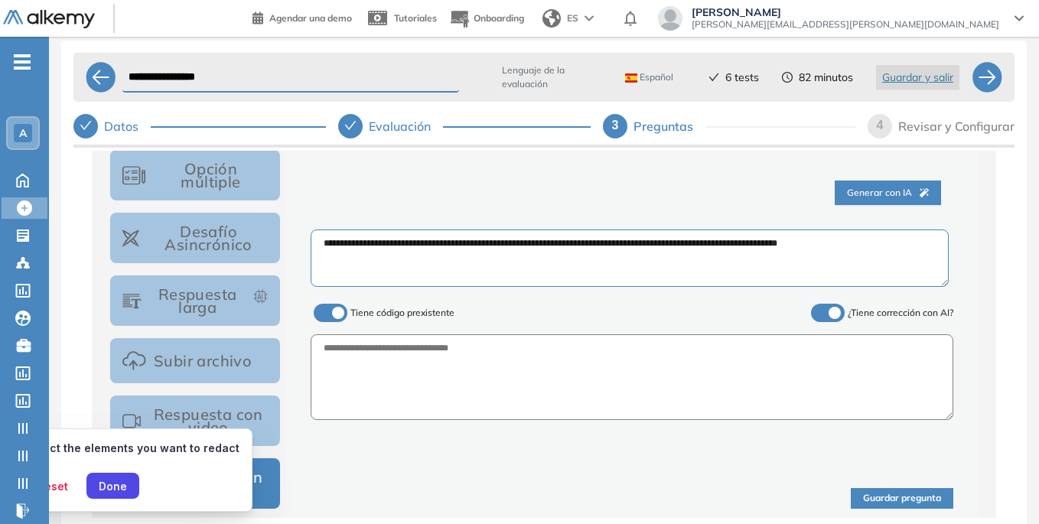
click at [883, 13] on span "[PERSON_NAME]" at bounding box center [846, 12] width 308 height 12
click at [110, 490] on div "Done" at bounding box center [113, 486] width 28 height 13
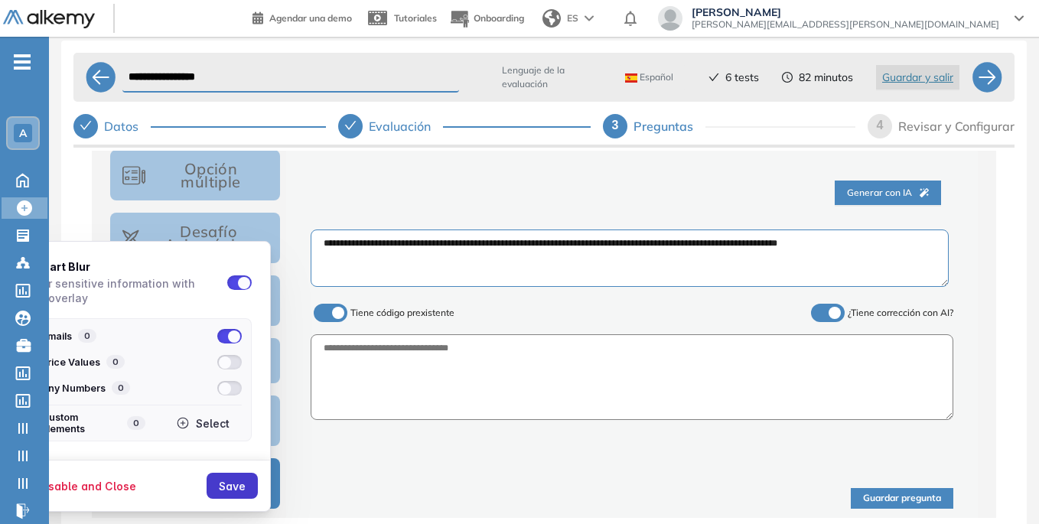
click at [243, 478] on button "Save" at bounding box center [232, 486] width 51 height 26
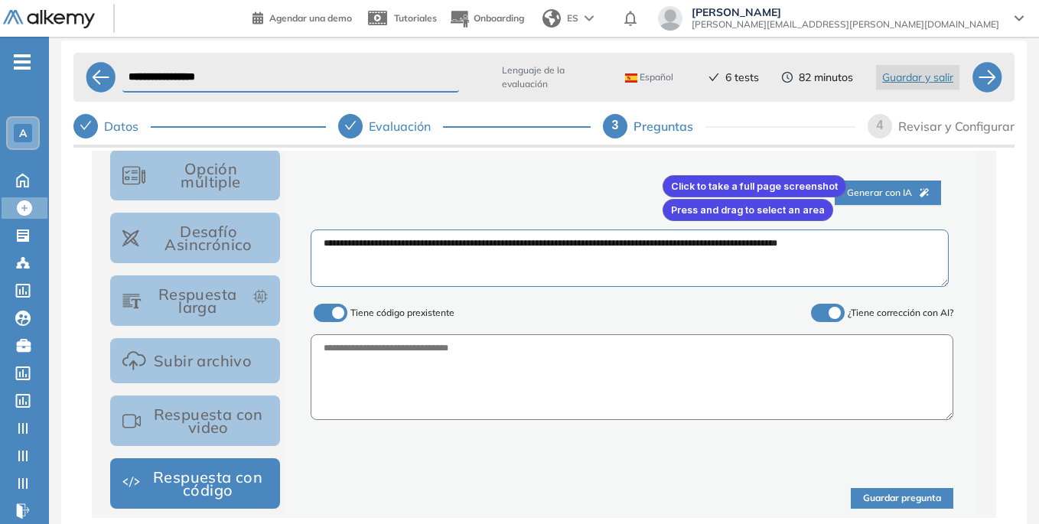
click at [660, 172] on div at bounding box center [519, 262] width 1039 height 524
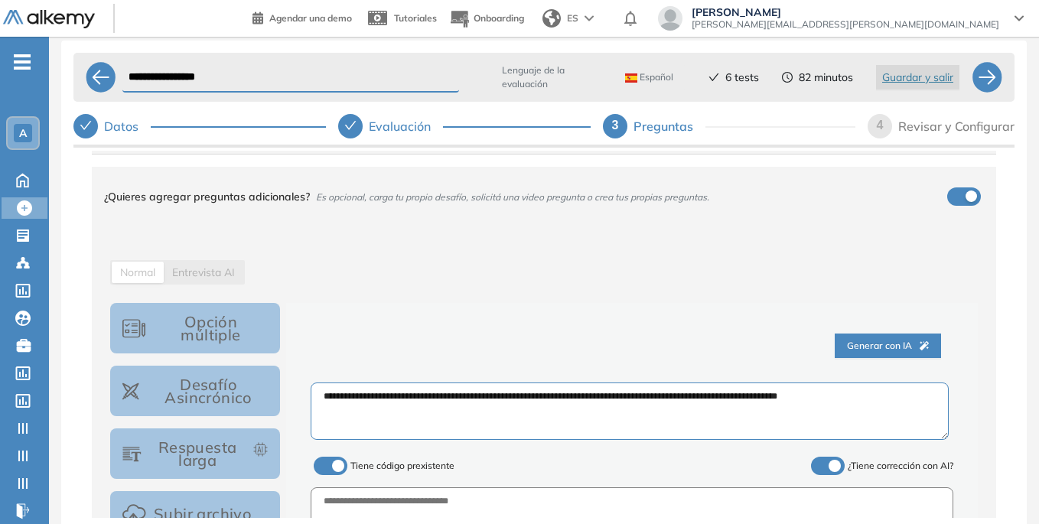
scroll to position [182, 0]
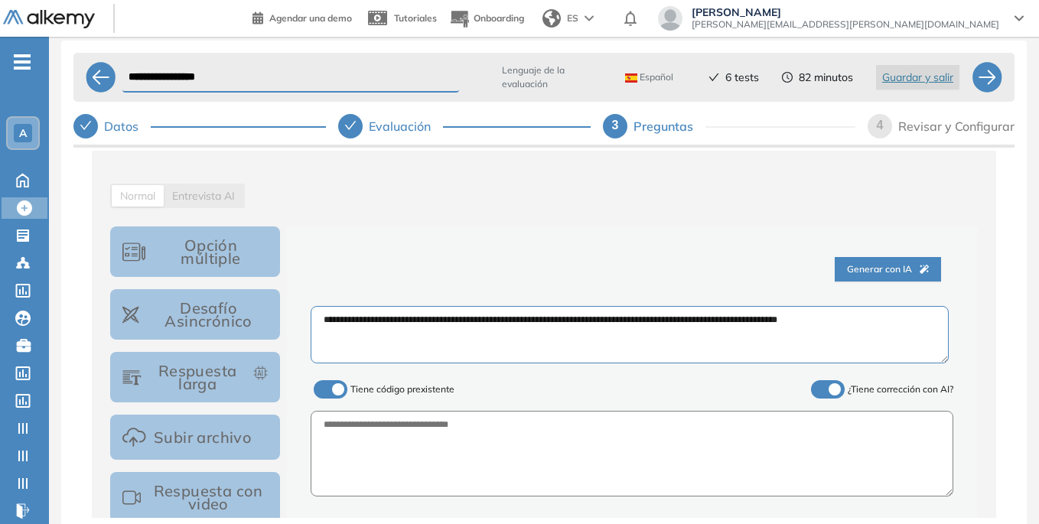
click at [217, 200] on span "Entrevista AI" at bounding box center [203, 196] width 63 height 14
click at [122, 198] on span "Normal" at bounding box center [137, 196] width 35 height 14
click at [219, 200] on span "Entrevista AI" at bounding box center [203, 196] width 63 height 14
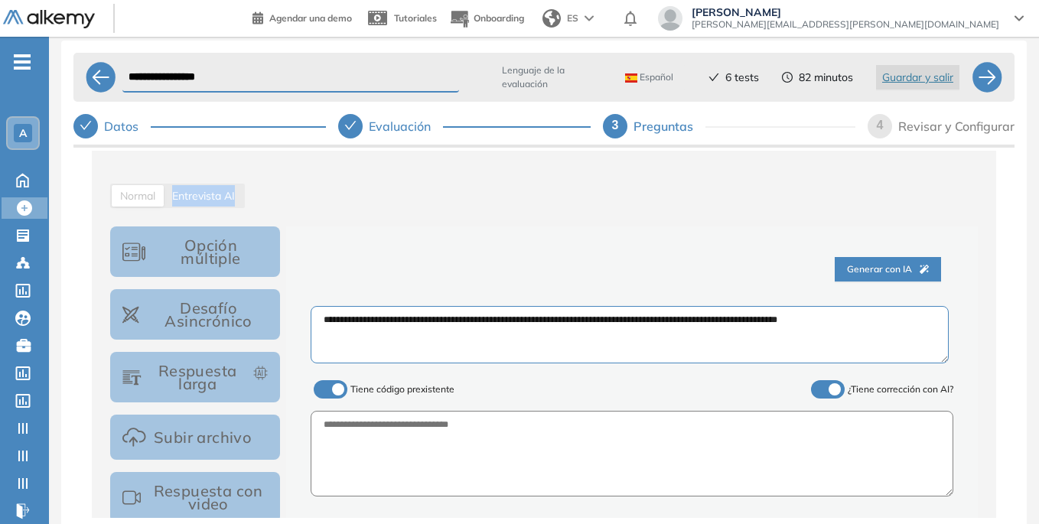
drag, startPoint x: 219, startPoint y: 200, endPoint x: 239, endPoint y: 199, distance: 19.9
click at [219, 199] on span "Entrevista AI" at bounding box center [203, 196] width 63 height 14
click at [400, 202] on div "Normal Entrevista AI" at bounding box center [544, 196] width 868 height 24
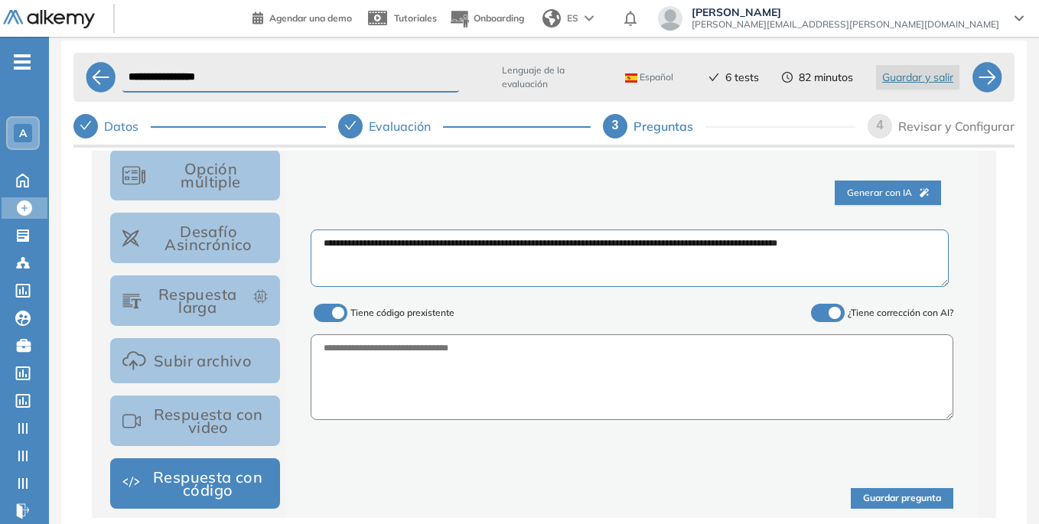
click at [228, 358] on button "Subir archivo" at bounding box center [195, 360] width 170 height 45
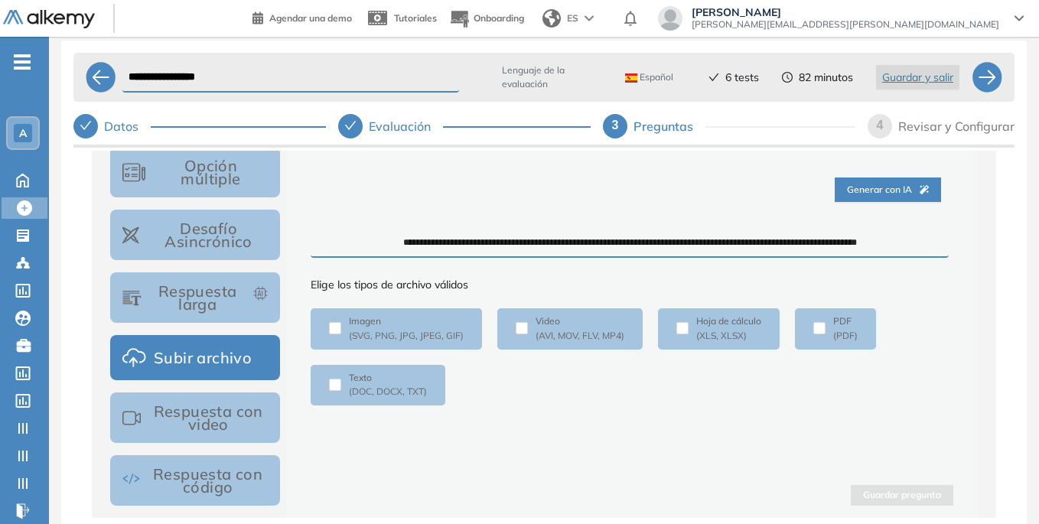
scroll to position [109, 0]
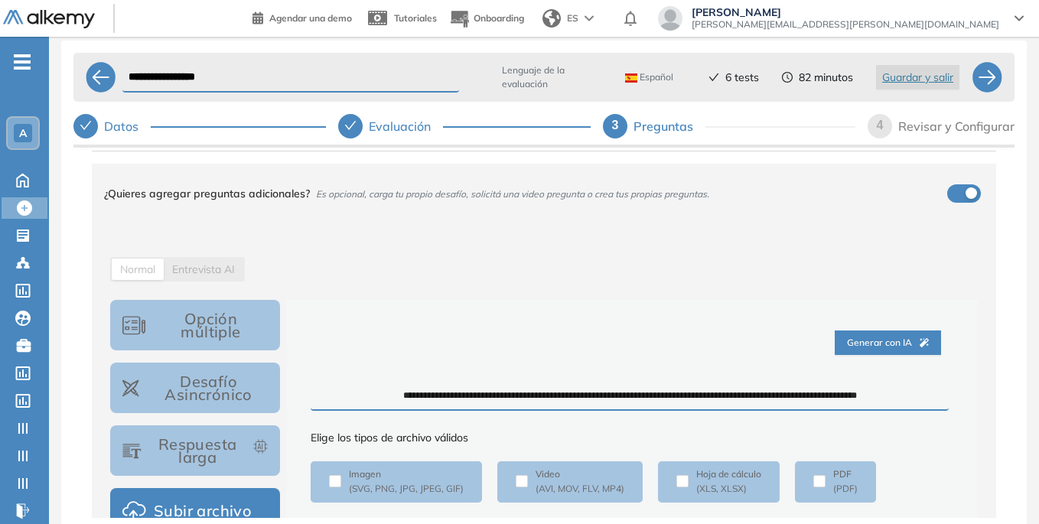
click at [209, 259] on div "Normal Entrevista AI" at bounding box center [177, 269] width 135 height 24
drag, startPoint x: 220, startPoint y: 333, endPoint x: 215, endPoint y: 313, distance: 20.6
click at [220, 333] on button "Opción múltiple" at bounding box center [195, 325] width 170 height 51
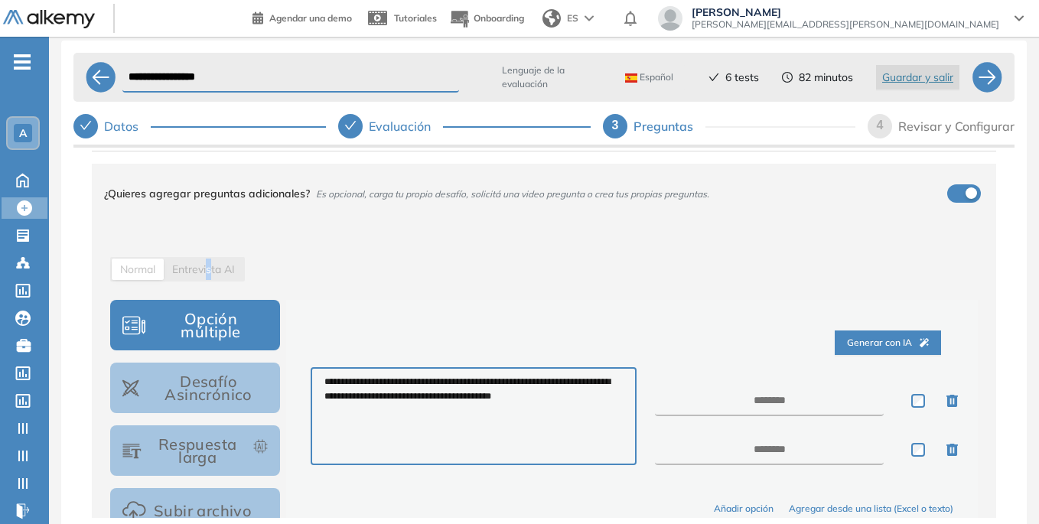
click at [210, 267] on span "Entrevista AI" at bounding box center [203, 269] width 63 height 14
click at [210, 268] on span "Entrevista AI" at bounding box center [203, 269] width 63 height 14
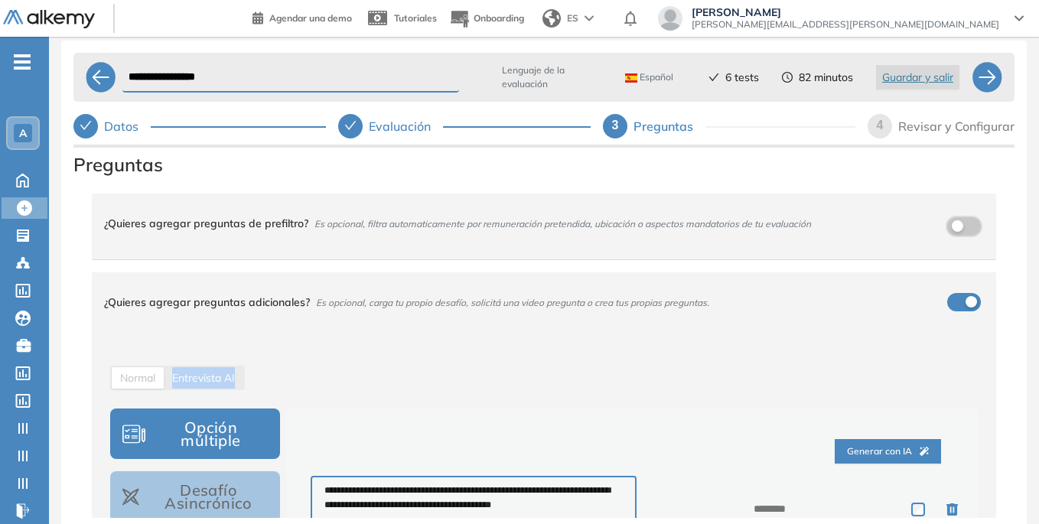
drag, startPoint x: 972, startPoint y: 226, endPoint x: 938, endPoint y: 227, distance: 33.7
click at [971, 226] on button "button" at bounding box center [964, 226] width 34 height 18
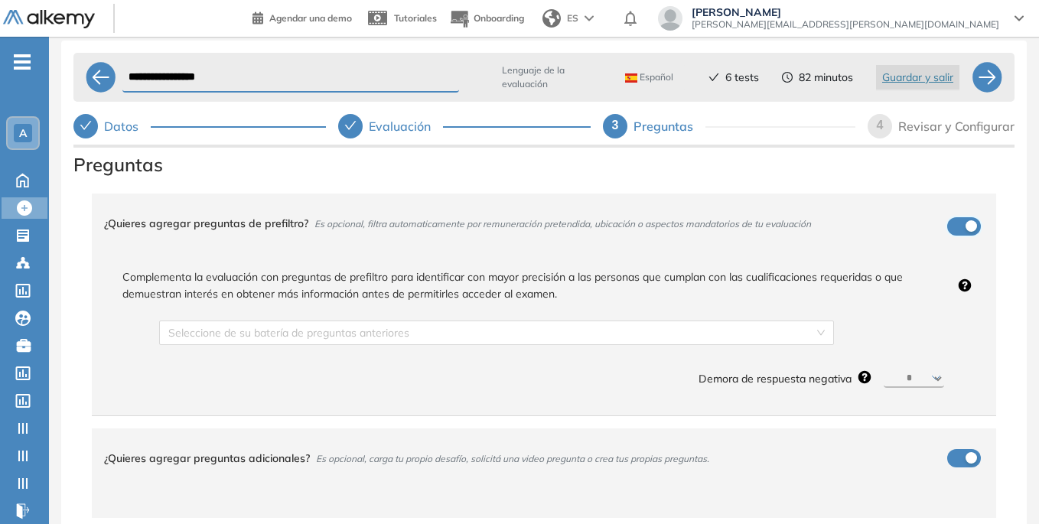
scroll to position [153, 0]
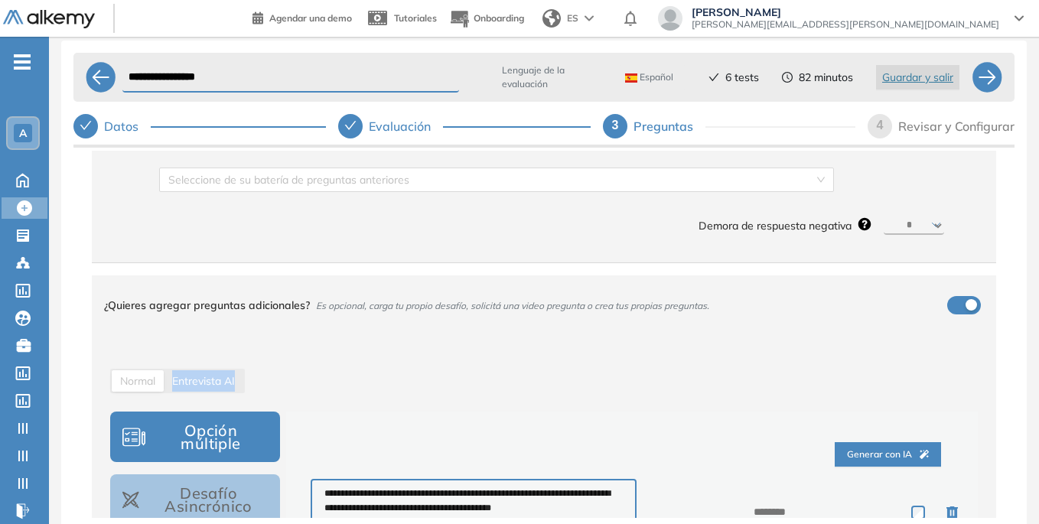
click at [210, 388] on span "Entrevista AI" at bounding box center [203, 381] width 63 height 14
click at [409, 376] on div "Normal Entrevista AI" at bounding box center [544, 381] width 868 height 24
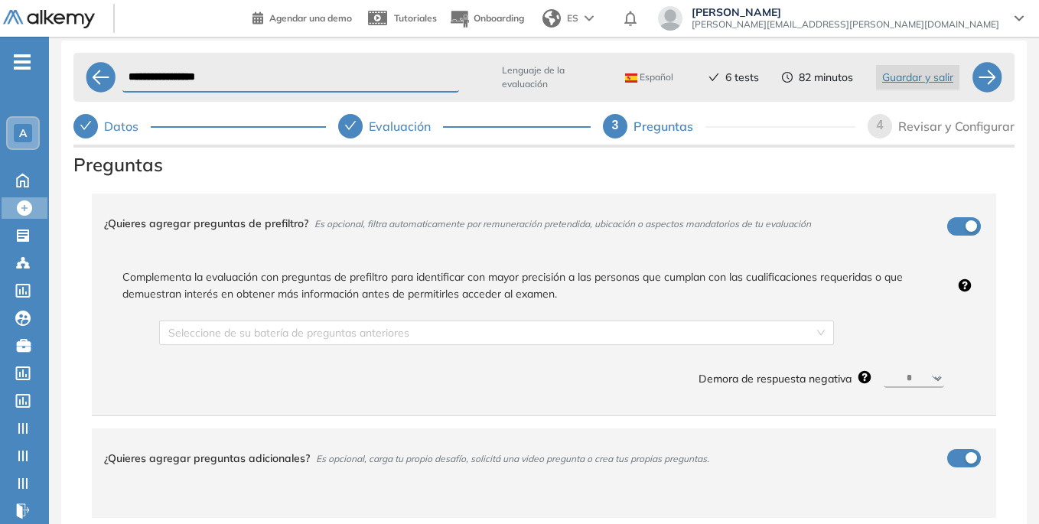
click at [956, 230] on div "¿Quieres agregar preguntas de prefiltro? Es opcional, filtra automaticamente po…" at bounding box center [535, 223] width 862 height 41
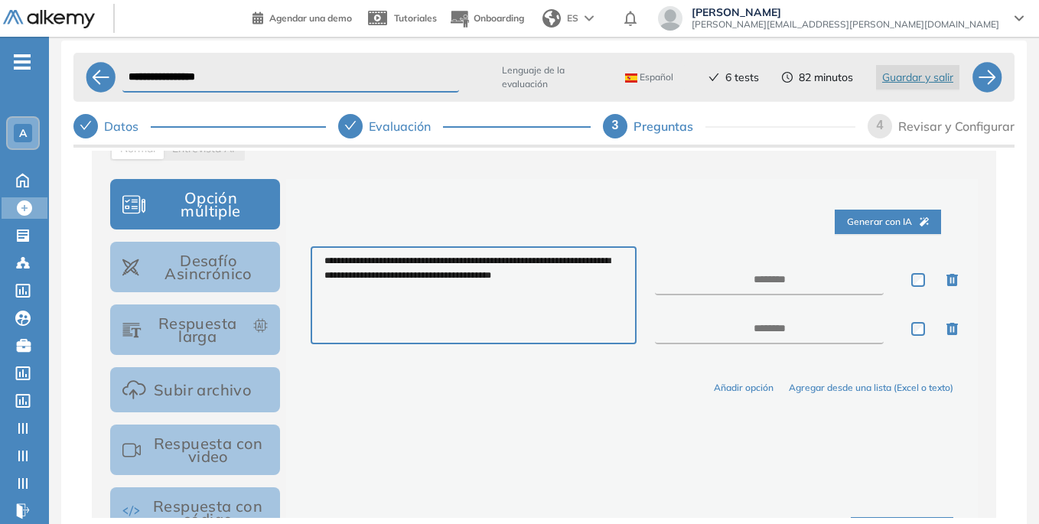
scroll to position [306, 0]
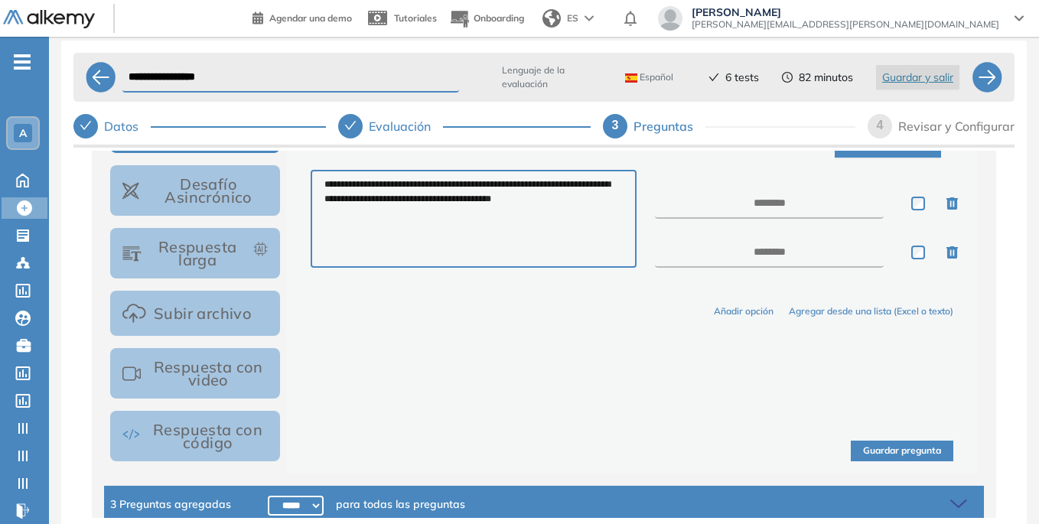
drag, startPoint x: 227, startPoint y: 377, endPoint x: 533, endPoint y: 421, distance: 309.2
click at [226, 377] on button "Respuesta con video" at bounding box center [195, 373] width 170 height 51
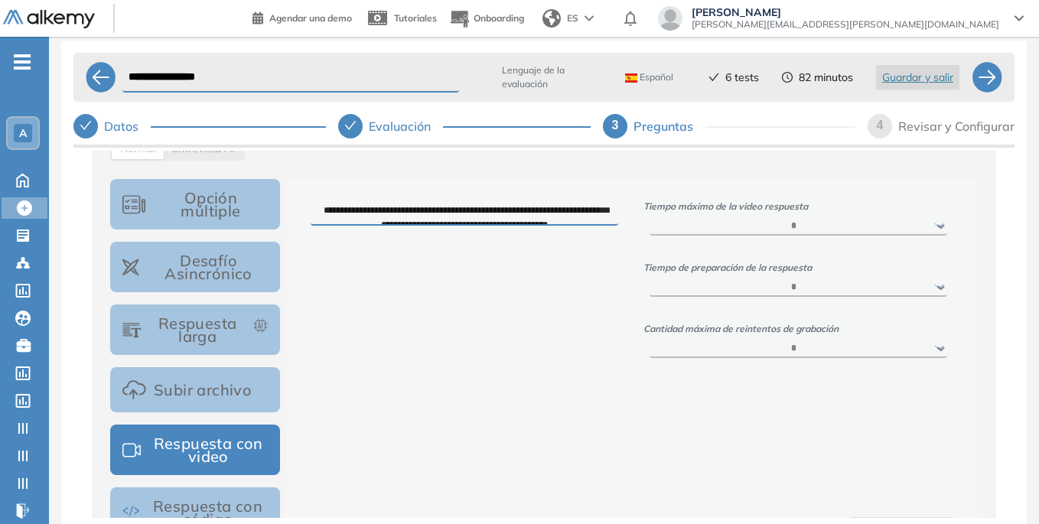
scroll to position [15, 0]
click at [558, 209] on textarea "**********" at bounding box center [465, 211] width 308 height 28
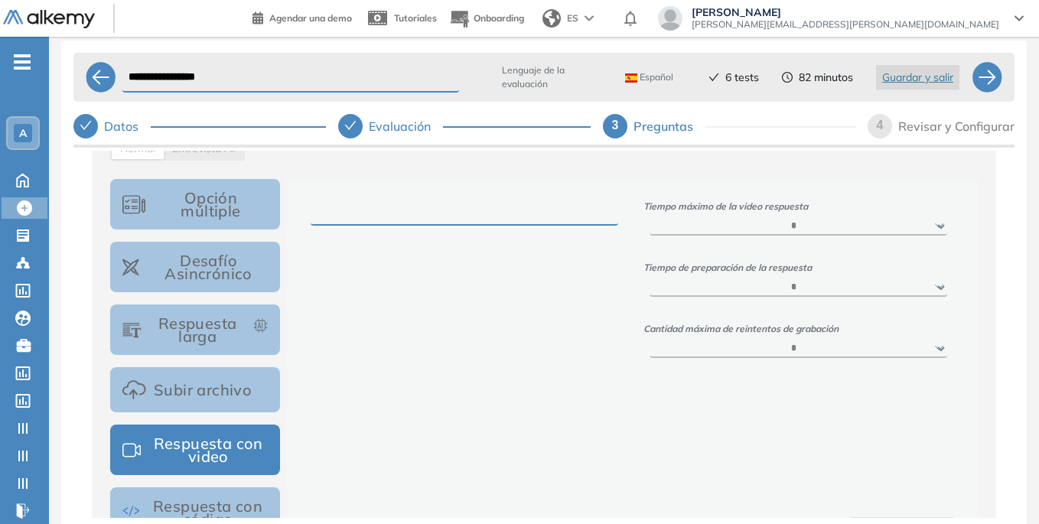
scroll to position [0, 0]
click at [598, 353] on div at bounding box center [465, 277] width 333 height 161
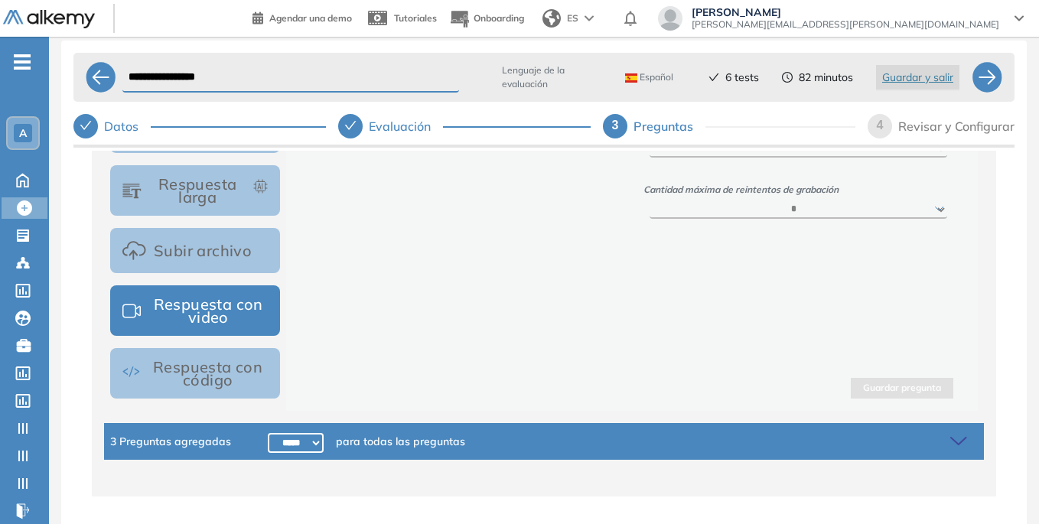
scroll to position [216, 0]
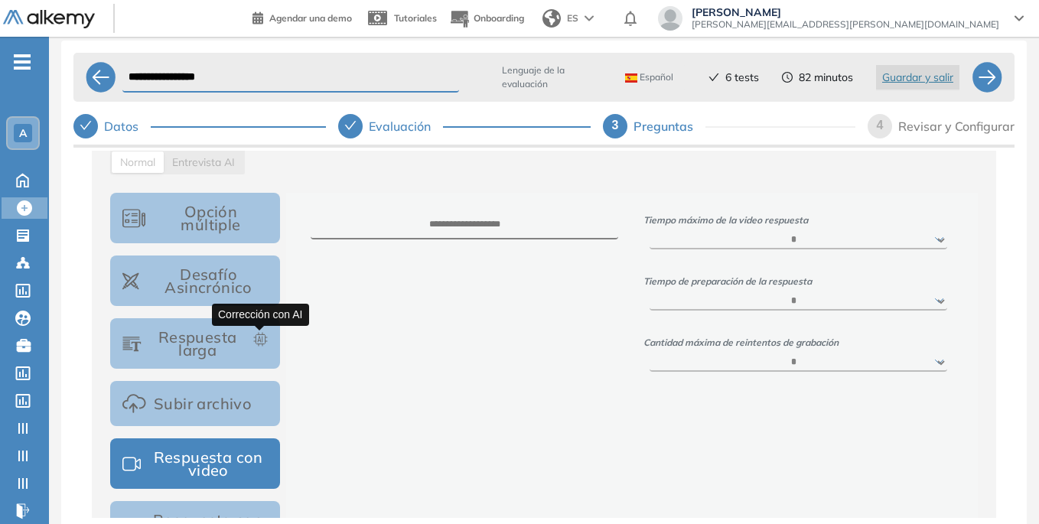
click at [253, 339] on icon "button" at bounding box center [260, 339] width 15 height 15
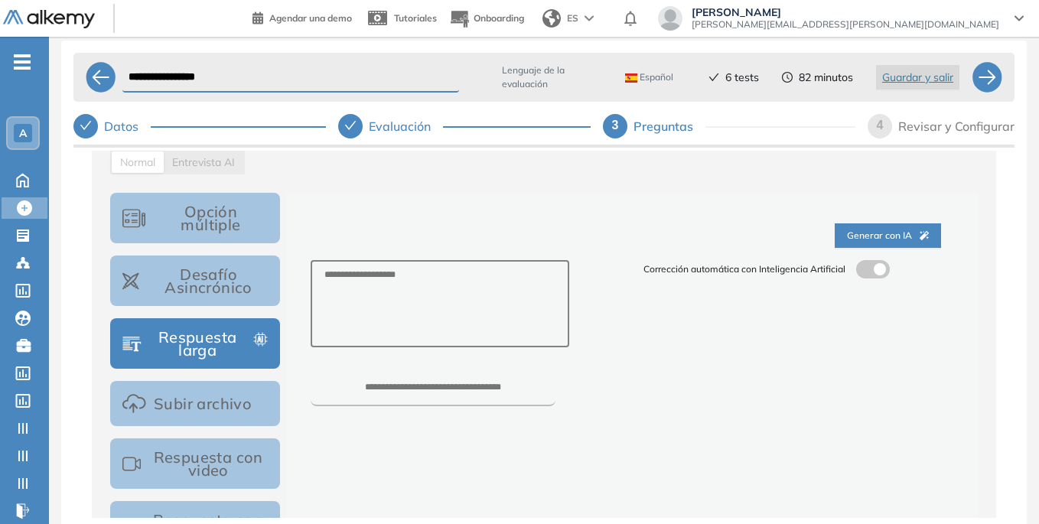
scroll to position [292, 0]
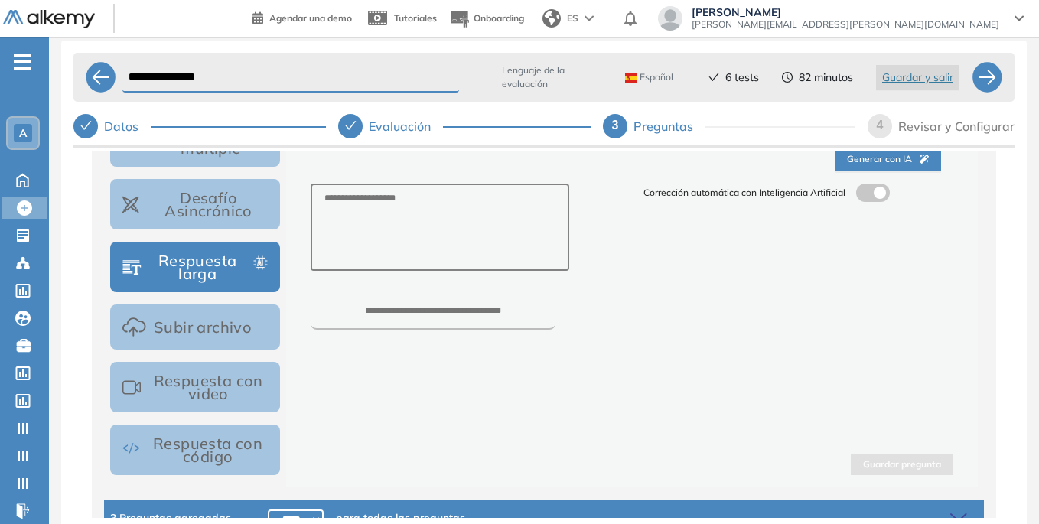
click at [210, 444] on button "Respuesta con código" at bounding box center [195, 450] width 170 height 51
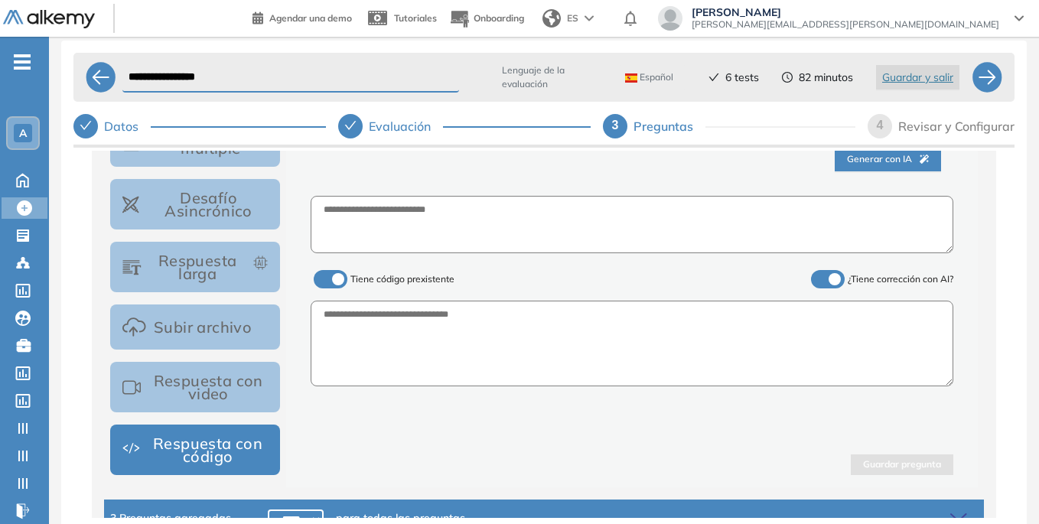
scroll to position [216, 0]
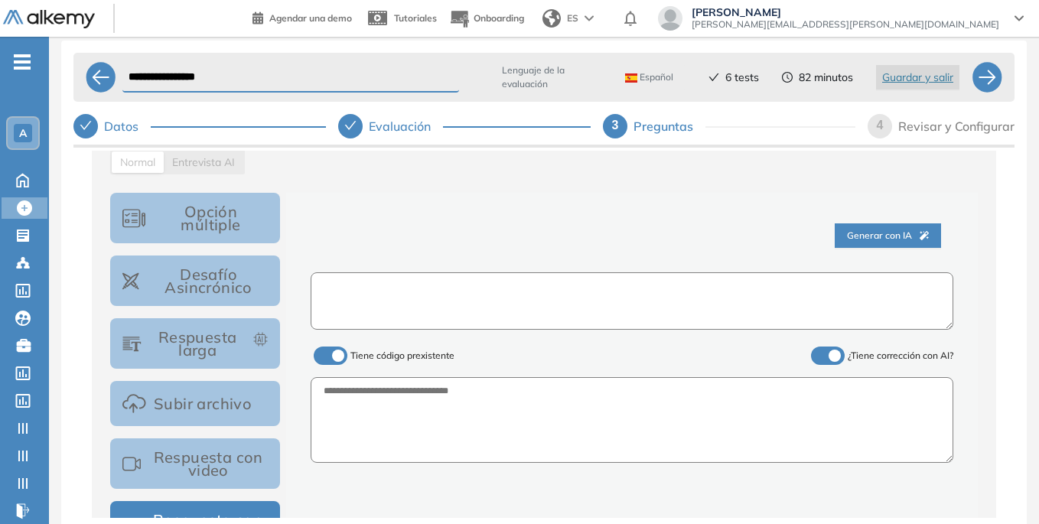
click at [395, 298] on textarea at bounding box center [632, 300] width 643 height 57
click at [463, 226] on div "Generar con IA" at bounding box center [632, 235] width 643 height 49
click at [894, 233] on span "Generar con IA" at bounding box center [888, 236] width 82 height 15
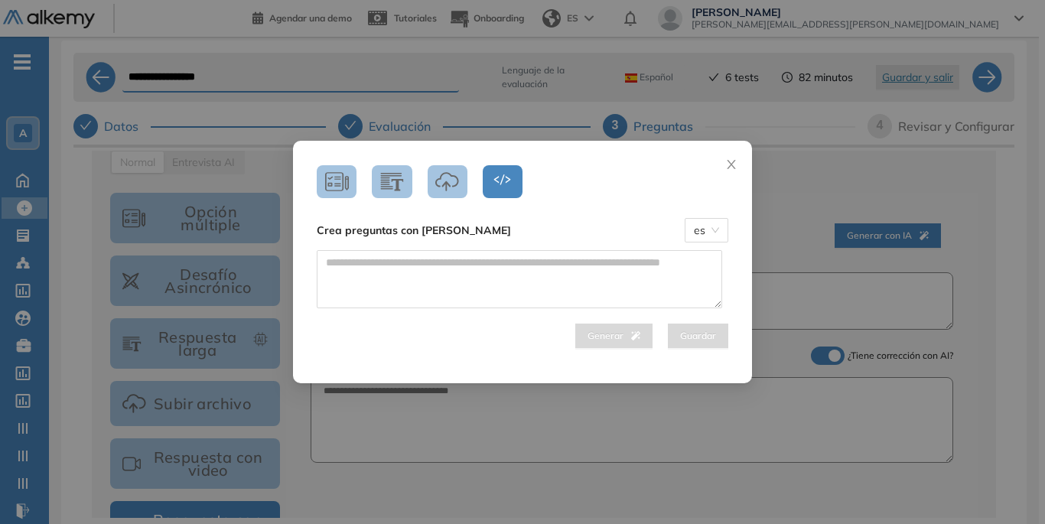
click at [451, 184] on icon "button" at bounding box center [447, 181] width 24 height 21
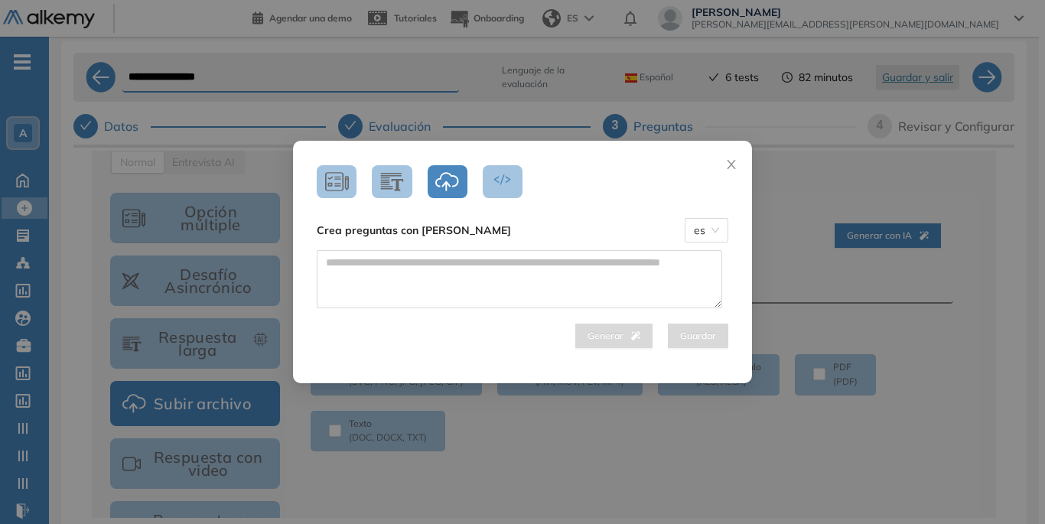
click at [382, 184] on icon "button" at bounding box center [392, 181] width 24 height 21
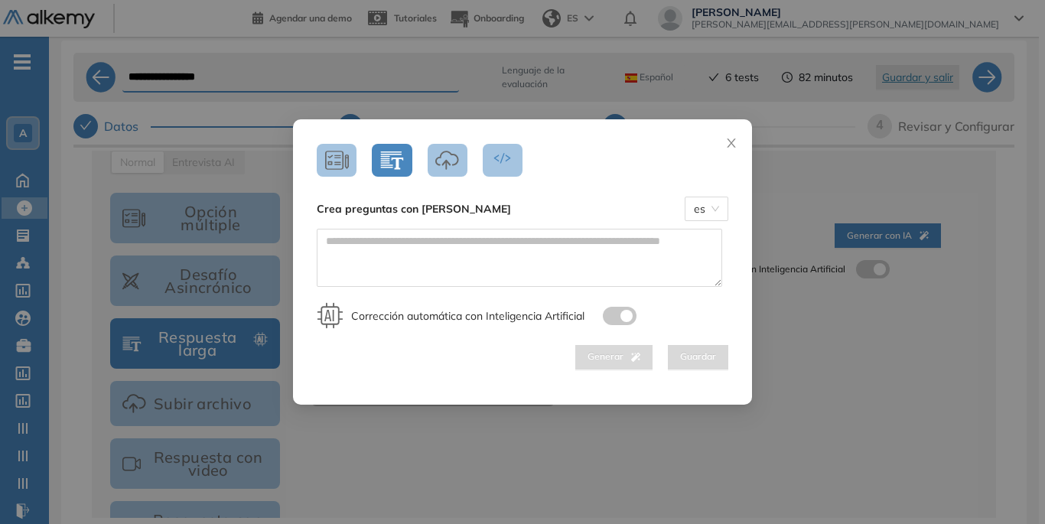
click at [333, 164] on icon "button" at bounding box center [337, 160] width 24 height 21
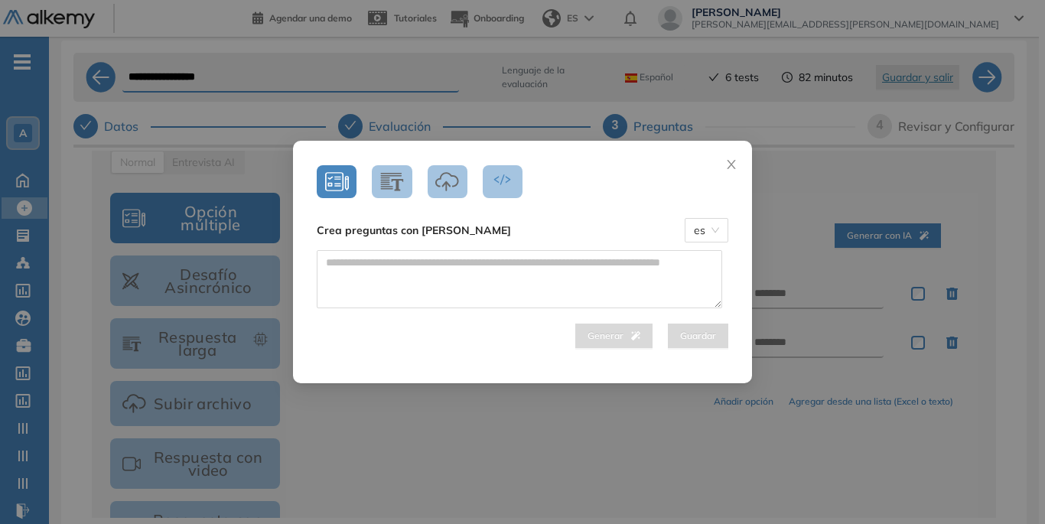
drag, startPoint x: 389, startPoint y: 188, endPoint x: 424, endPoint y: 185, distance: 35.3
click at [392, 188] on icon "button" at bounding box center [392, 181] width 24 height 21
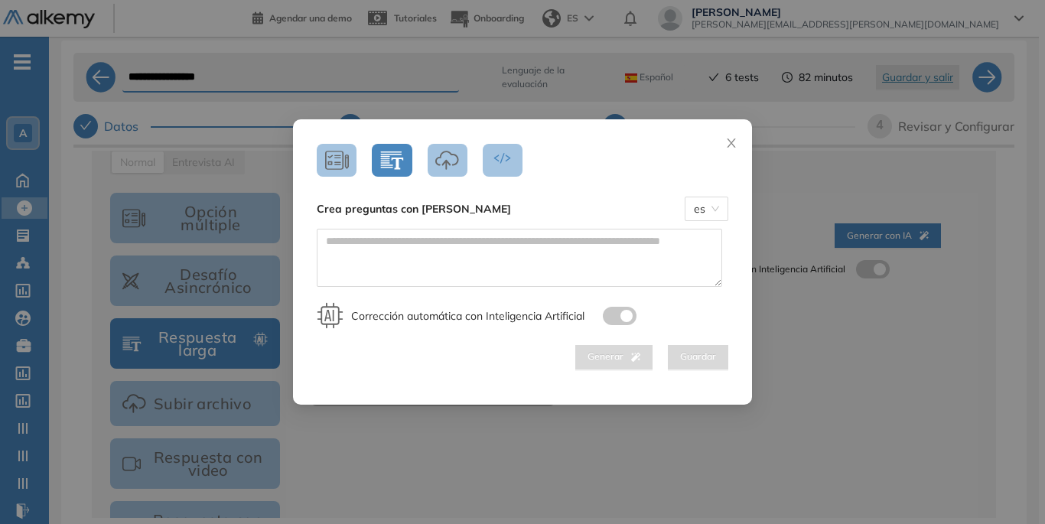
click at [430, 162] on button "button" at bounding box center [448, 160] width 40 height 33
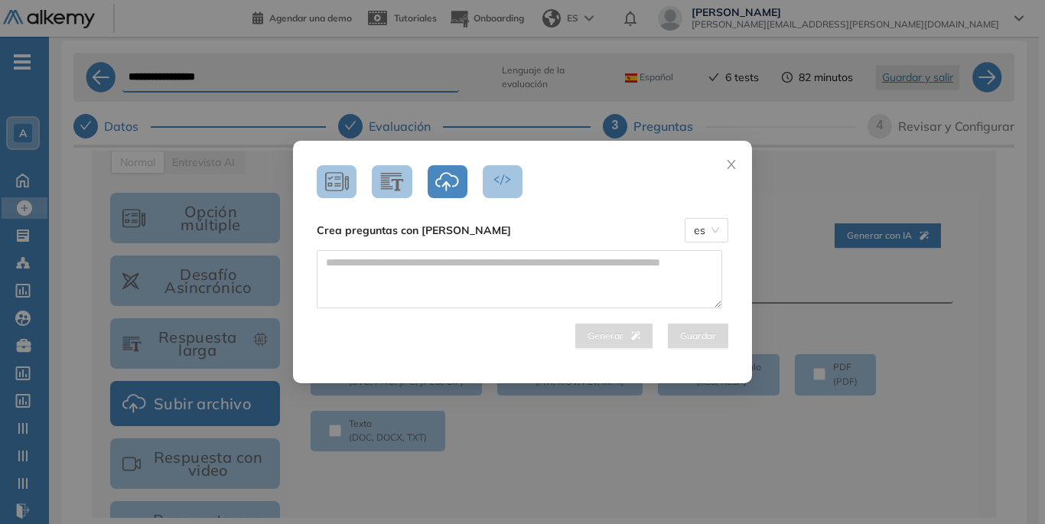
click at [483, 181] on button "button" at bounding box center [503, 181] width 40 height 33
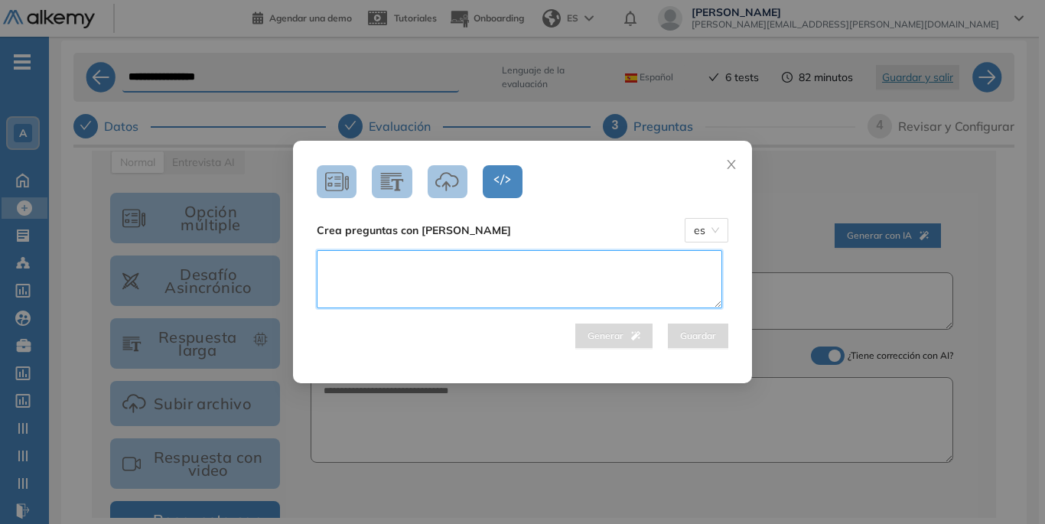
click at [591, 267] on textarea at bounding box center [520, 279] width 406 height 58
click at [697, 226] on span "es" at bounding box center [706, 230] width 25 height 23
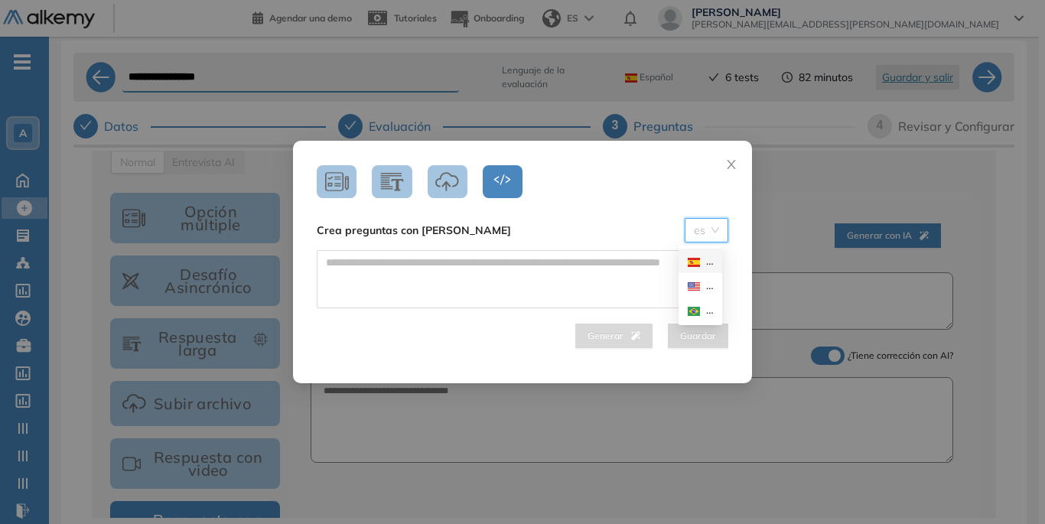
click at [709, 226] on span "es" at bounding box center [706, 230] width 25 height 23
click at [725, 168] on span "Close" at bounding box center [731, 161] width 41 height 41
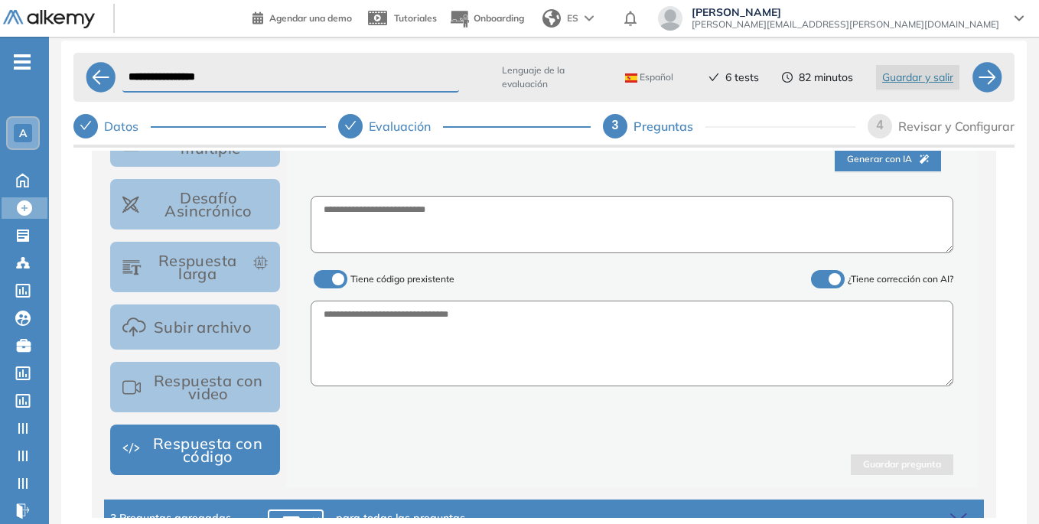
scroll to position [369, 0]
